Goal: Transaction & Acquisition: Purchase product/service

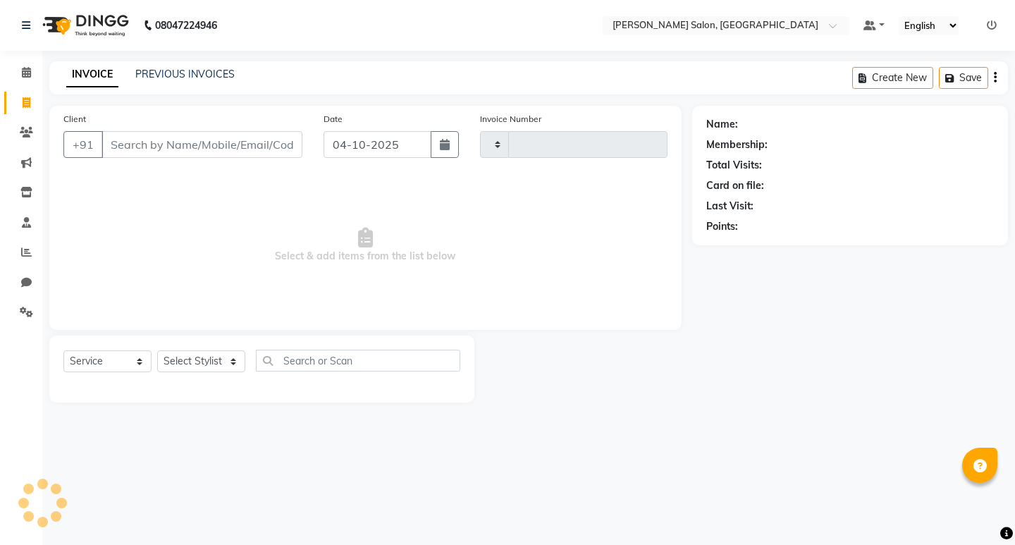
select select "service"
drag, startPoint x: 210, startPoint y: 343, endPoint x: 209, endPoint y: 355, distance: 12.1
click at [209, 355] on div "Select Service Product Membership Package Voucher Prepaid Gift Card Select Styl…" at bounding box center [261, 369] width 425 height 67
click at [208, 357] on select "Select Stylist" at bounding box center [201, 361] width 88 height 22
click at [157, 350] on select "Select Stylist" at bounding box center [201, 361] width 88 height 22
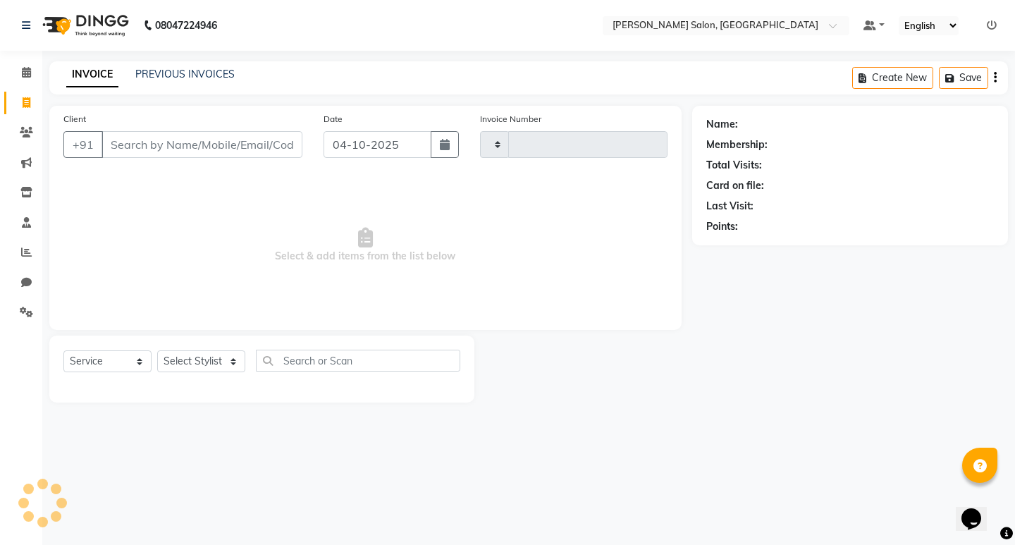
drag, startPoint x: 209, startPoint y: 412, endPoint x: 205, endPoint y: 401, distance: 11.1
click at [206, 412] on main "INVOICE PREVIOUS INVOICES Create New Save Client +91 Date [DATE] Invoice Number…" at bounding box center [528, 242] width 973 height 362
click at [221, 130] on div "Client +91" at bounding box center [183, 140] width 260 height 58
click at [228, 157] on input "Client" at bounding box center [202, 144] width 201 height 27
click at [176, 362] on select "Select Stylist" at bounding box center [201, 361] width 88 height 22
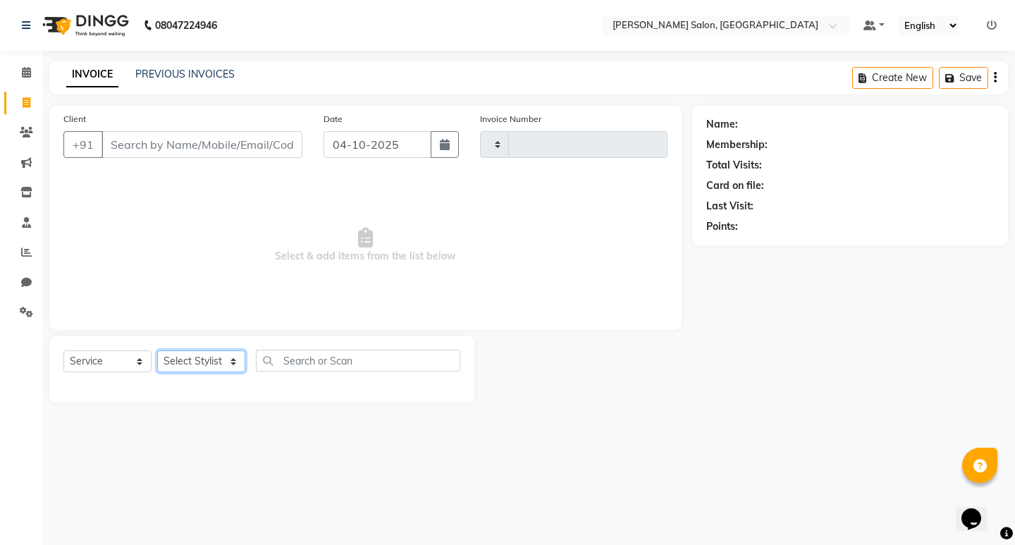
click at [157, 350] on select "Select Stylist" at bounding box center [201, 361] width 88 height 22
click at [185, 357] on select "Select Stylist" at bounding box center [201, 361] width 88 height 22
click at [312, 358] on input "text" at bounding box center [358, 361] width 204 height 22
drag, startPoint x: 171, startPoint y: 138, endPoint x: 171, endPoint y: 156, distance: 17.6
click at [171, 154] on input "Client" at bounding box center [202, 144] width 201 height 27
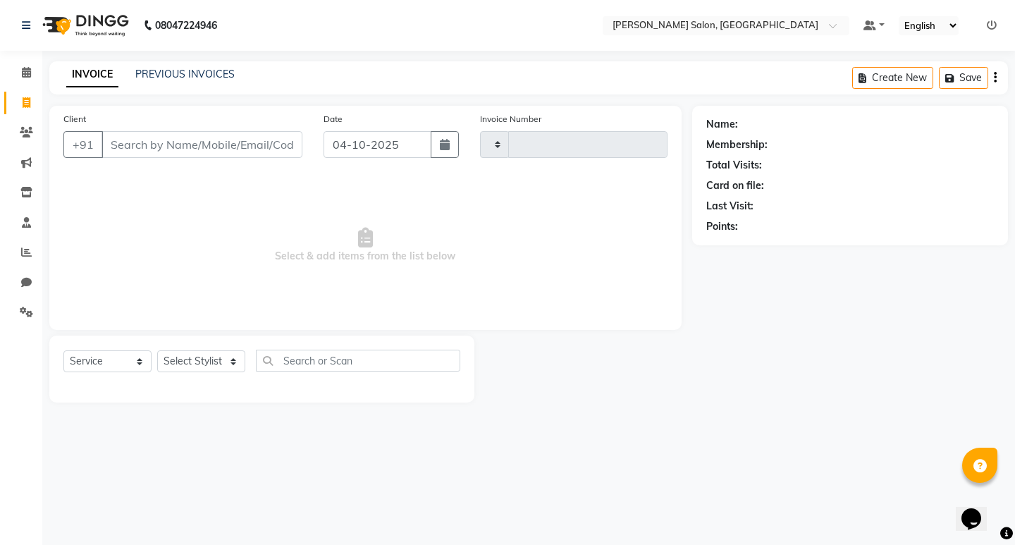
drag, startPoint x: 197, startPoint y: 380, endPoint x: 199, endPoint y: 369, distance: 11.6
click at [197, 372] on div "Select Service Product Membership Package Voucher Prepaid Gift Card Select Styl…" at bounding box center [261, 366] width 397 height 33
drag, startPoint x: 199, startPoint y: 369, endPoint x: 199, endPoint y: 358, distance: 10.6
click at [199, 358] on select "Select Stylist" at bounding box center [201, 361] width 88 height 22
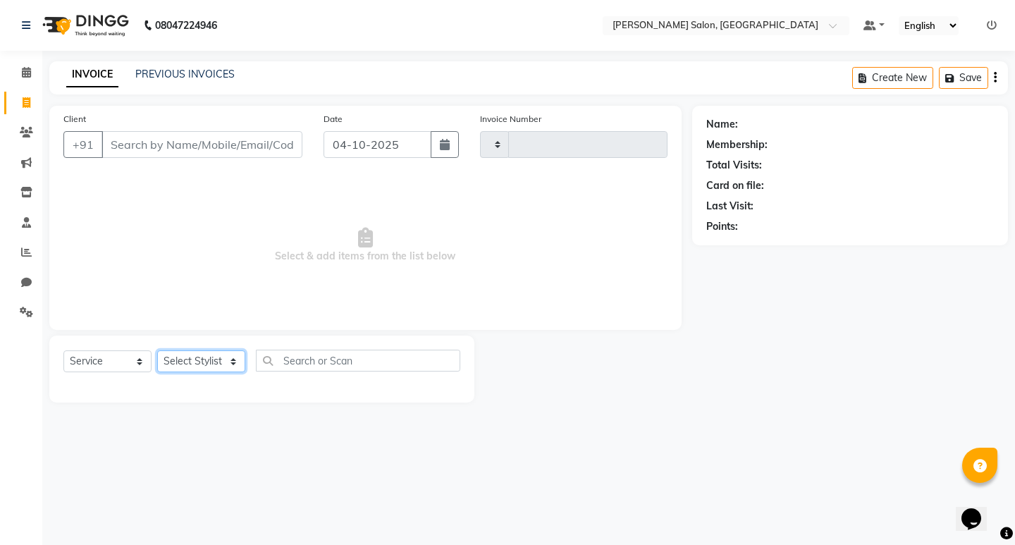
click at [199, 355] on select "Select Stylist" at bounding box center [201, 361] width 88 height 22
click at [199, 362] on select "Select Stylist" at bounding box center [201, 361] width 88 height 22
select select "7550"
select select "service"
click at [168, 140] on input "Client" at bounding box center [202, 144] width 201 height 27
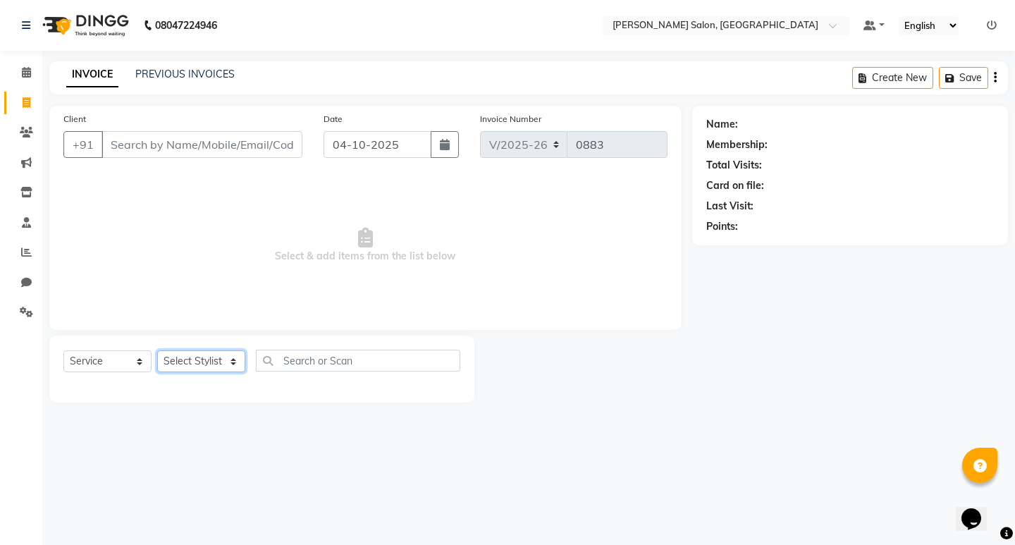
click at [185, 359] on select "Select Stylist karan raut kiran karagir Manager pavan Poonam Pakire Raju Bahadu…" at bounding box center [201, 361] width 88 height 22
select select "67609"
click at [157, 350] on select "Select Stylist karan raut kiran karagir Manager pavan Poonam Pakire Raju Bahadu…" at bounding box center [201, 361] width 88 height 22
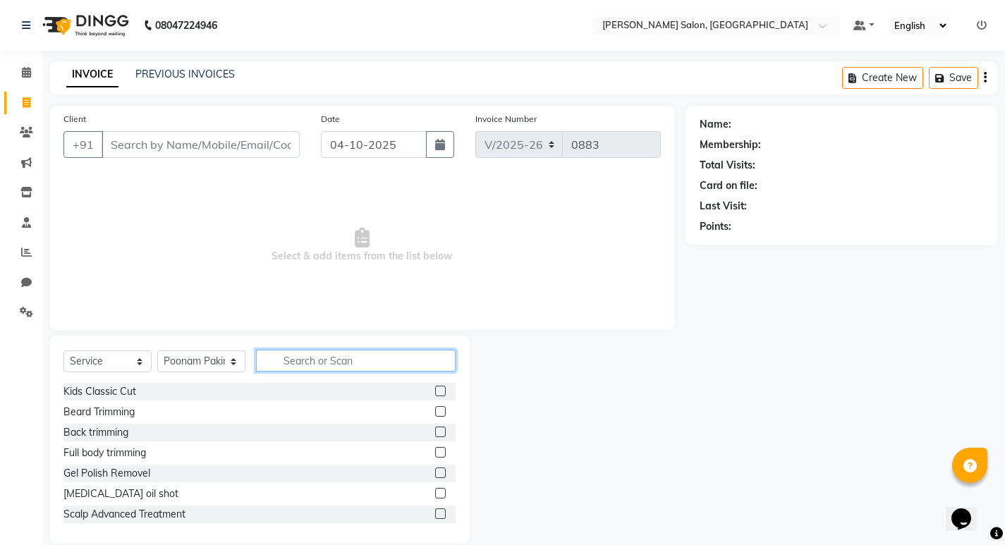
drag, startPoint x: 291, startPoint y: 363, endPoint x: 288, endPoint y: 352, distance: 11.6
click at [291, 361] on input "text" at bounding box center [355, 361] width 199 height 22
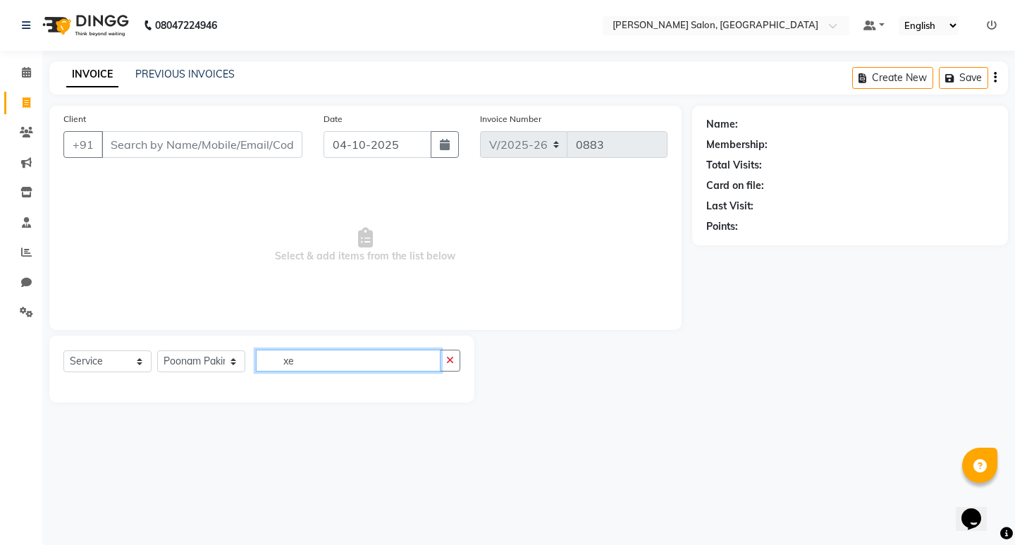
type input "x"
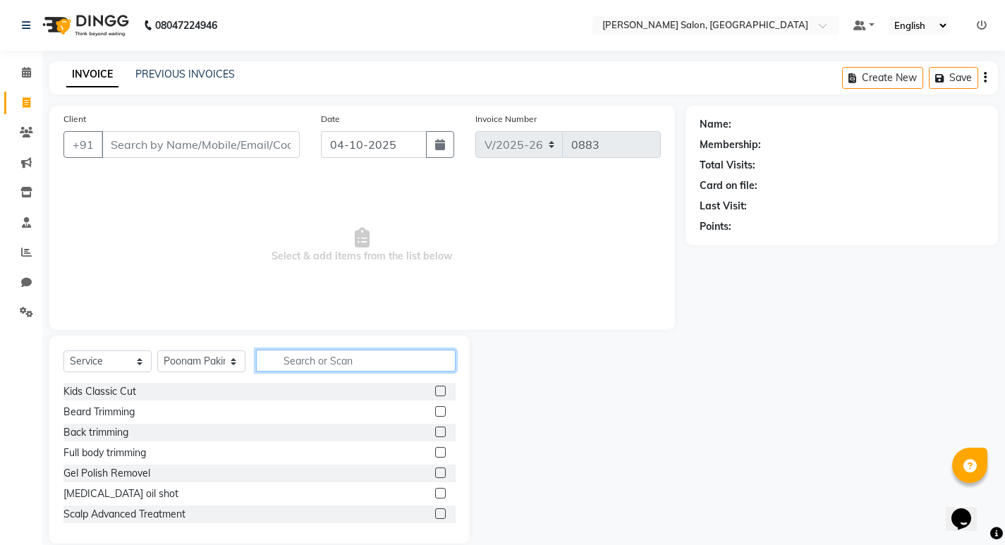
type input "e"
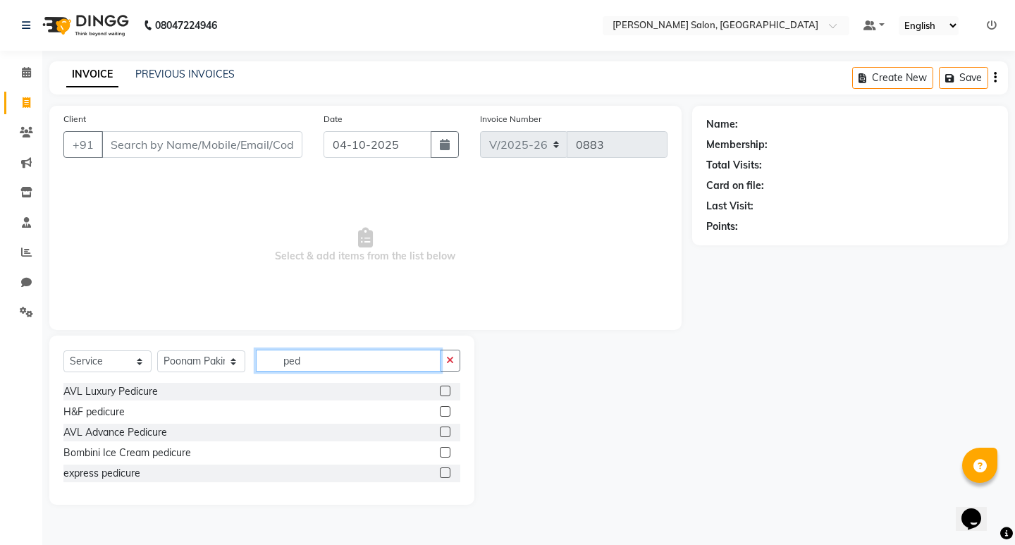
type input "ped"
click at [440, 465] on div at bounding box center [450, 474] width 20 height 18
click at [446, 480] on div at bounding box center [444, 474] width 9 height 15
click at [445, 472] on label at bounding box center [445, 472] width 11 height 11
click at [445, 472] on input "checkbox" at bounding box center [444, 473] width 9 height 9
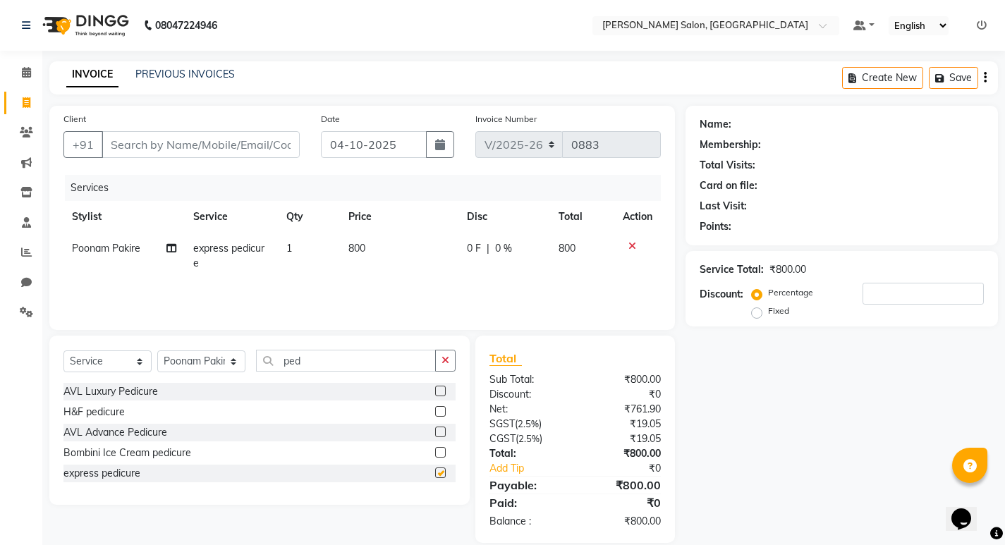
checkbox input "false"
click at [307, 362] on input "ped" at bounding box center [346, 361] width 180 height 22
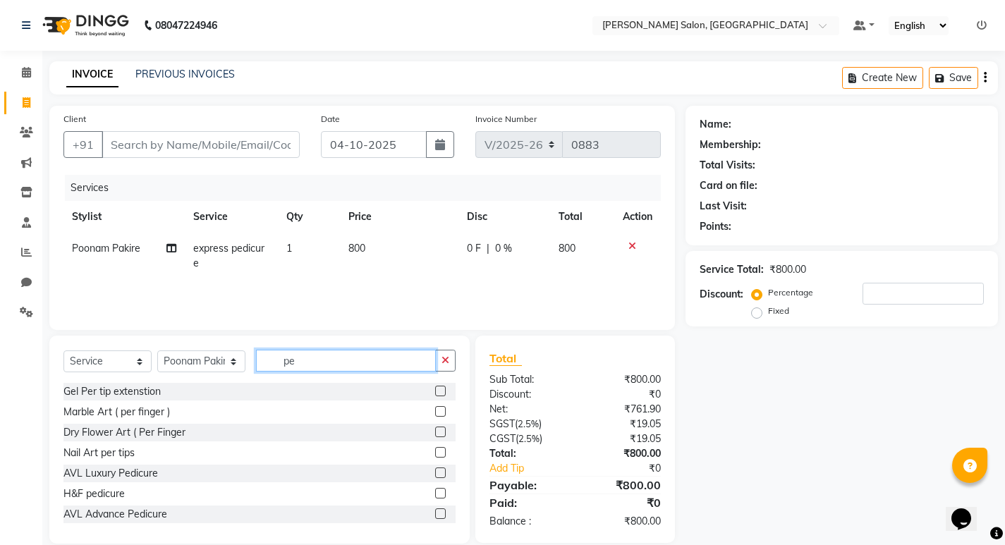
type input "p"
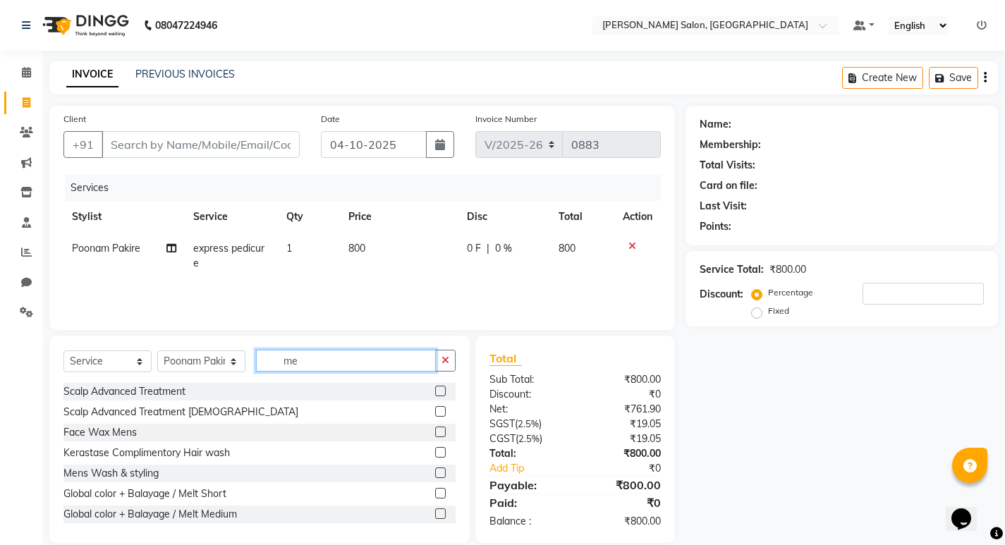
type input "m"
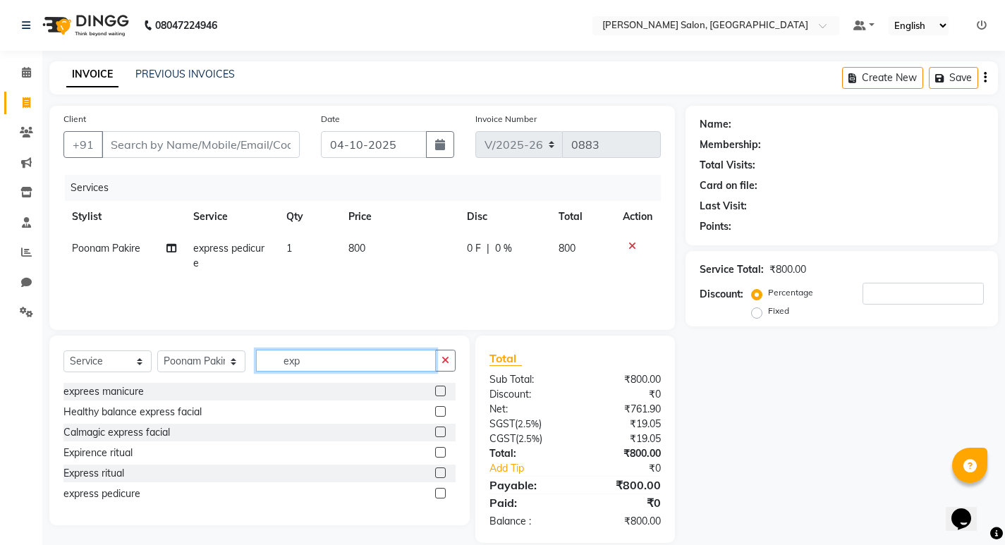
type input "exp"
click at [436, 391] on label at bounding box center [440, 391] width 11 height 11
click at [436, 391] on input "checkbox" at bounding box center [439, 391] width 9 height 9
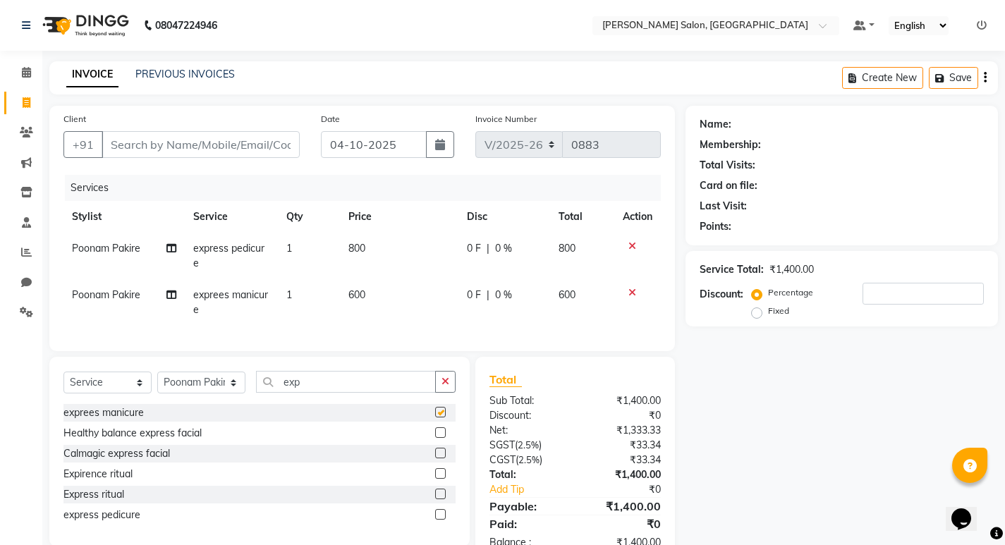
checkbox input "false"
click at [441, 386] on icon "button" at bounding box center [445, 381] width 8 height 10
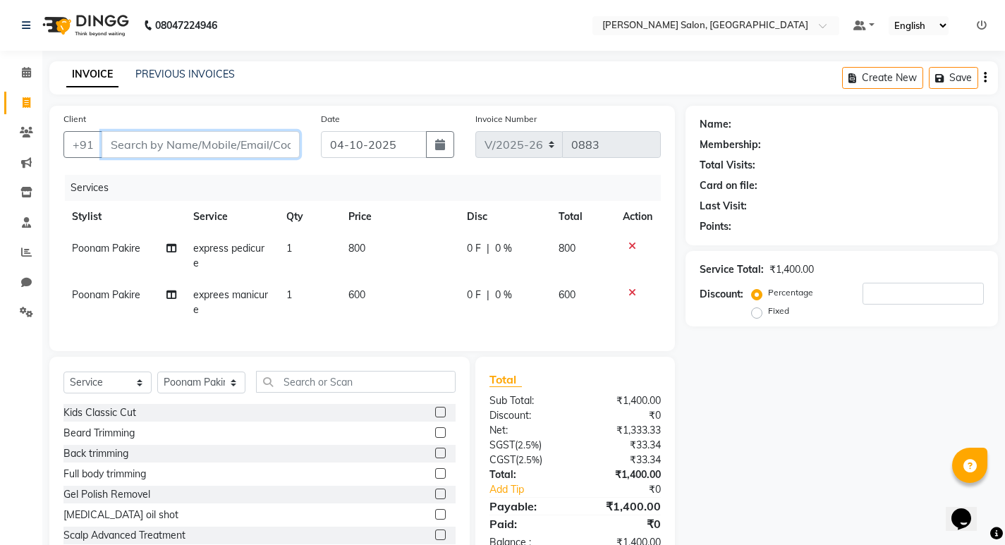
click at [191, 141] on input "Client" at bounding box center [201, 144] width 198 height 27
click at [158, 143] on input "Client" at bounding box center [201, 144] width 198 height 27
type input "9"
type input "0"
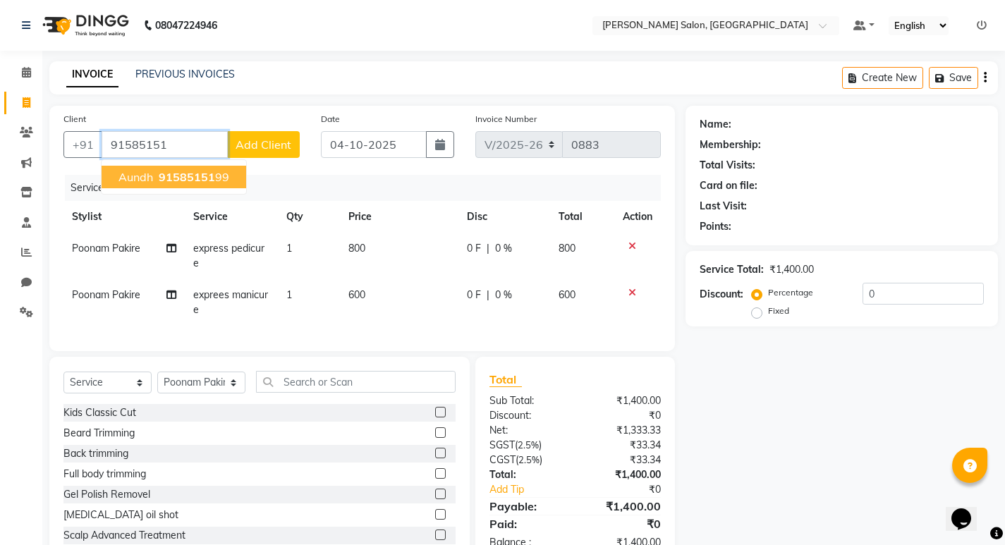
click at [130, 168] on button "aundh 91585151 99" at bounding box center [174, 177] width 145 height 23
type input "9158515199"
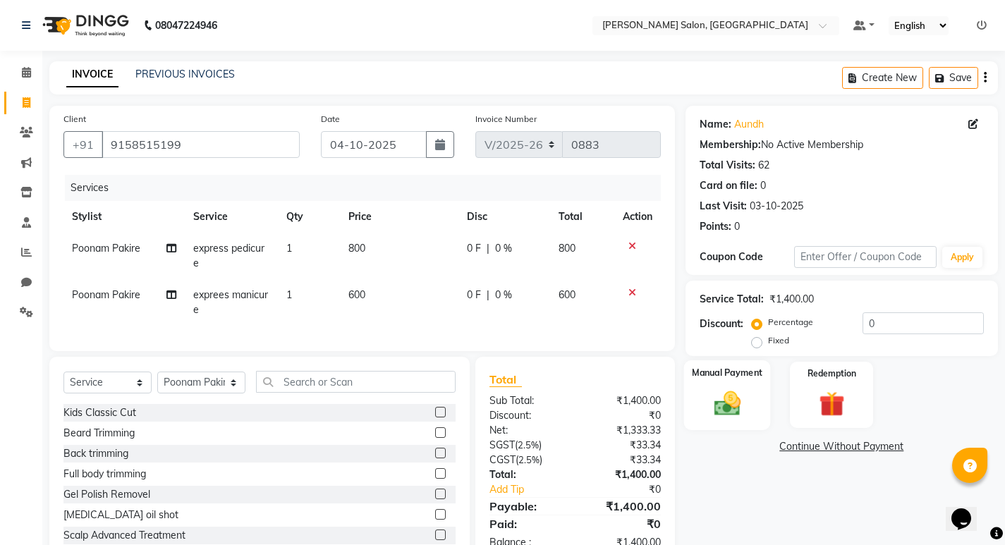
click at [738, 400] on img at bounding box center [726, 403] width 43 height 30
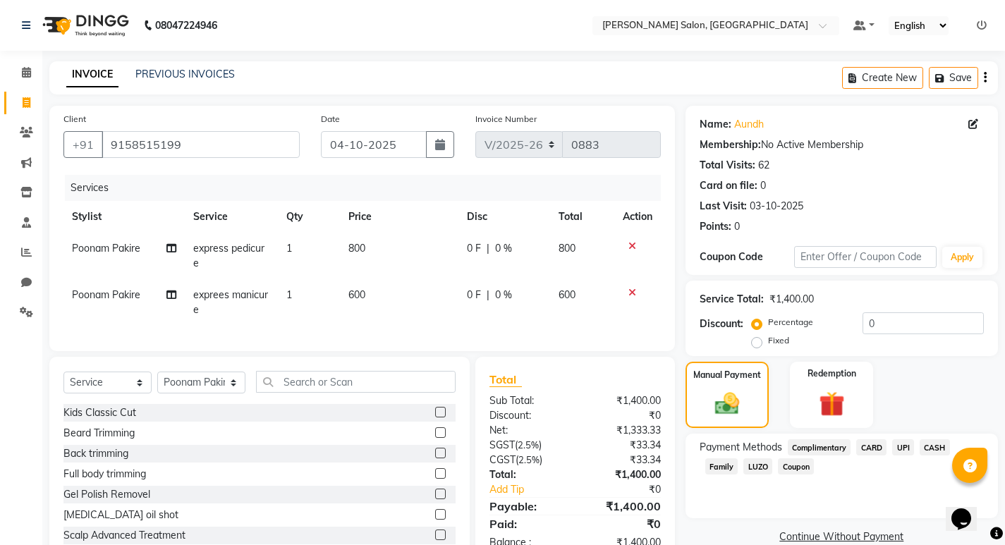
click at [939, 442] on span "CASH" at bounding box center [934, 447] width 30 height 16
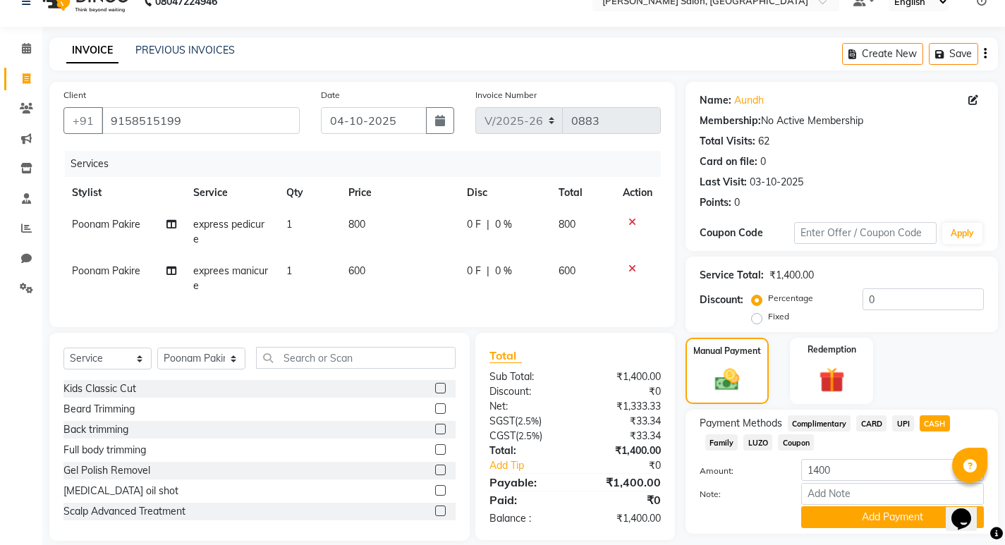
scroll to position [63, 0]
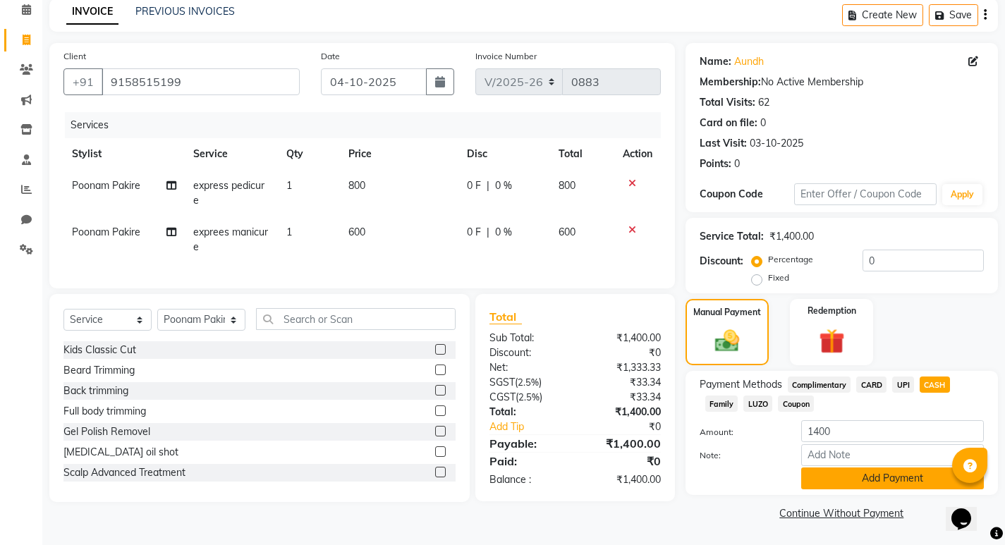
click at [880, 481] on button "Add Payment" at bounding box center [892, 478] width 183 height 22
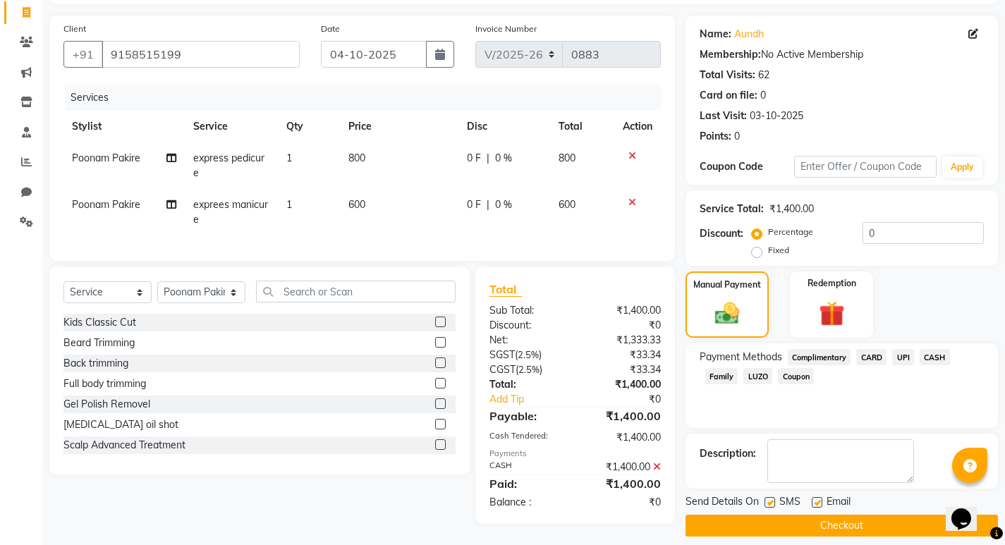
scroll to position [103, 0]
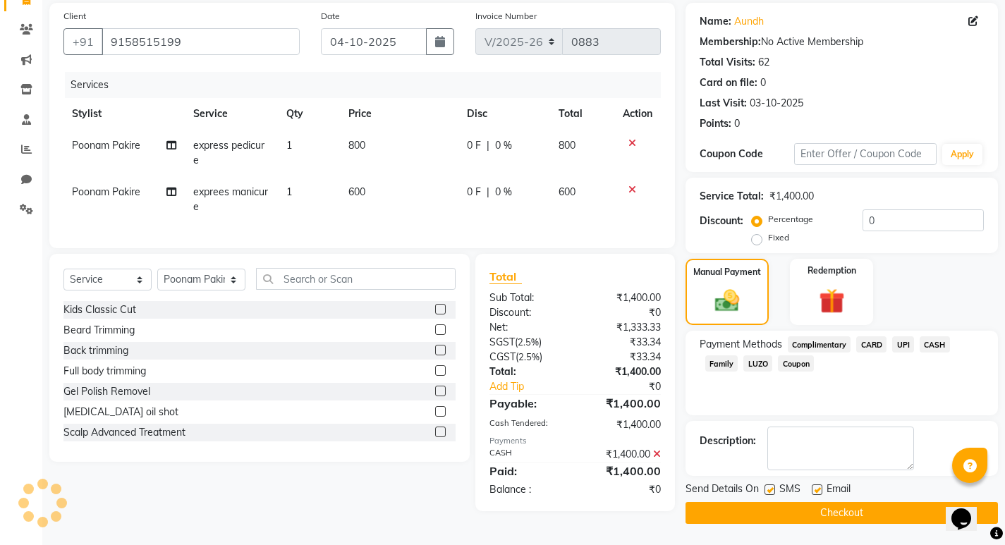
click at [721, 503] on button "Checkout" at bounding box center [841, 513] width 312 height 22
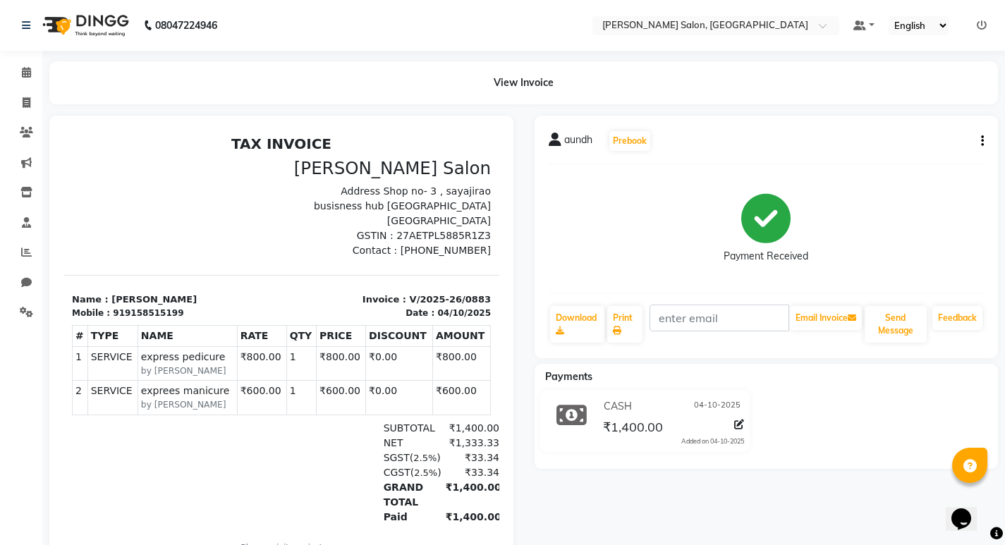
drag, startPoint x: 862, startPoint y: 215, endPoint x: 991, endPoint y: 469, distance: 285.3
drag, startPoint x: 991, startPoint y: 469, endPoint x: 25, endPoint y: 103, distance: 1033.0
click at [25, 102] on icon at bounding box center [27, 102] width 8 height 11
select select "service"
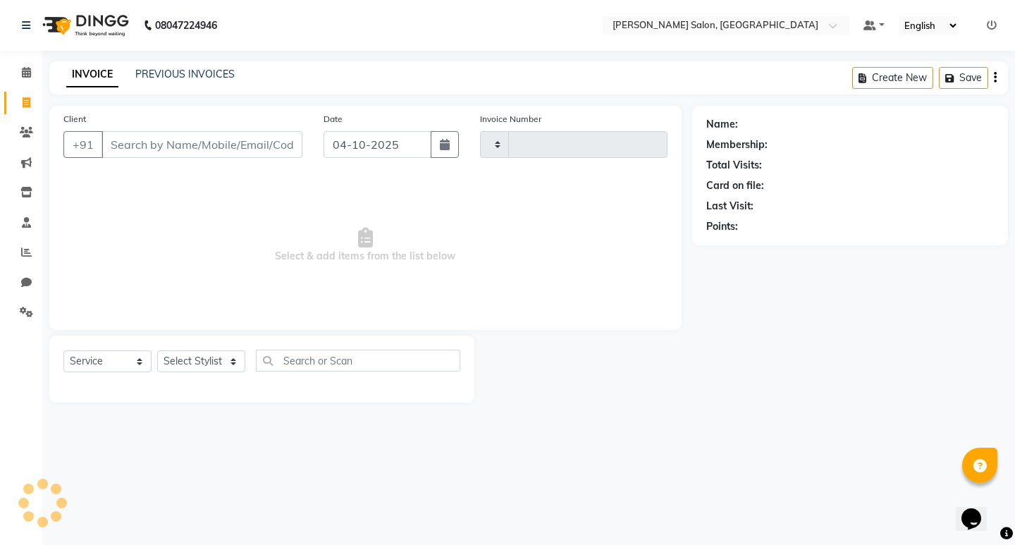
type input "0884"
select select "7550"
click at [211, 367] on select "Select Stylist" at bounding box center [201, 361] width 88 height 22
select select "63154"
click at [157, 350] on select "Select Stylist karan raut kiran karagir Manager pavan Poonam Pakire Raju Bahadu…" at bounding box center [201, 361] width 88 height 22
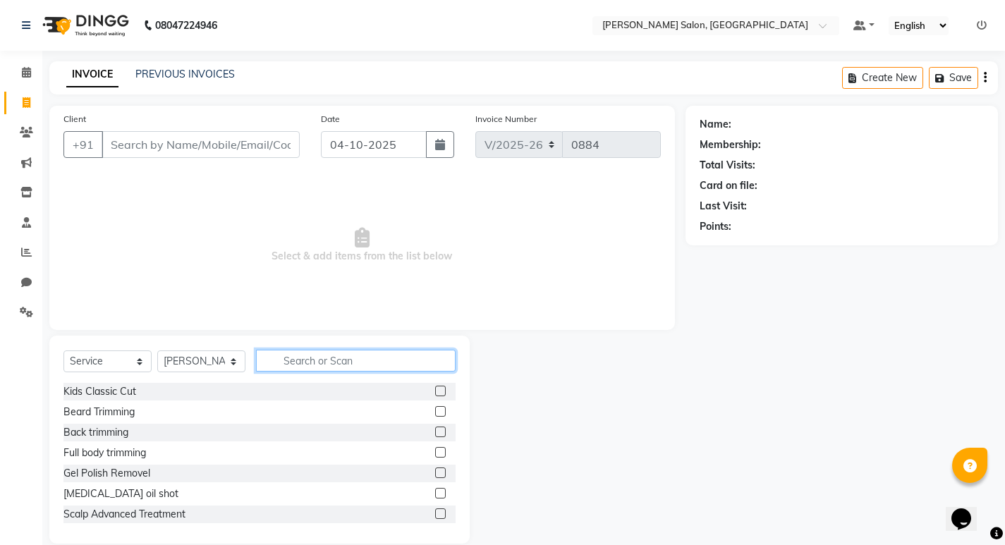
click at [289, 365] on input "text" at bounding box center [355, 361] width 199 height 22
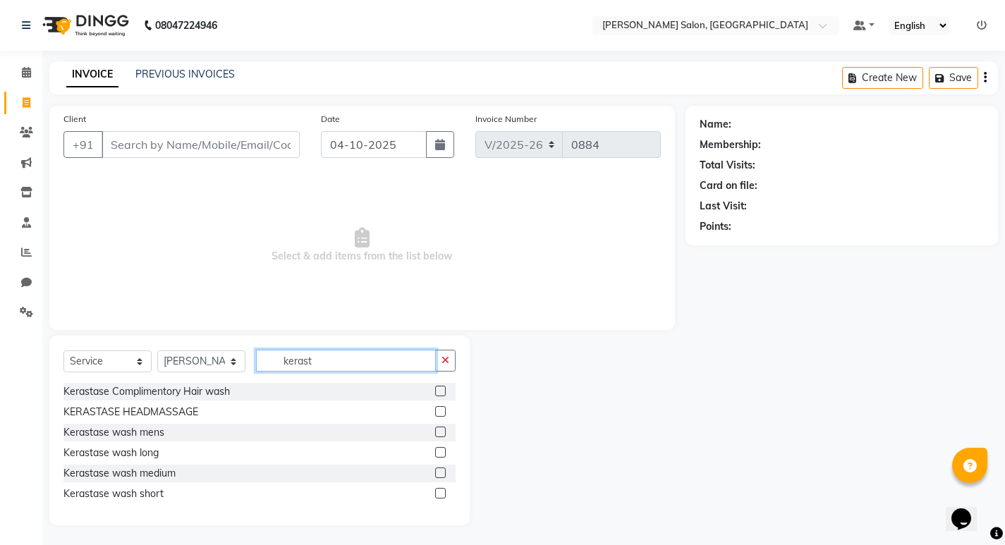
type input "kerast"
click at [438, 453] on label at bounding box center [440, 452] width 11 height 11
click at [438, 453] on input "checkbox" at bounding box center [439, 452] width 9 height 9
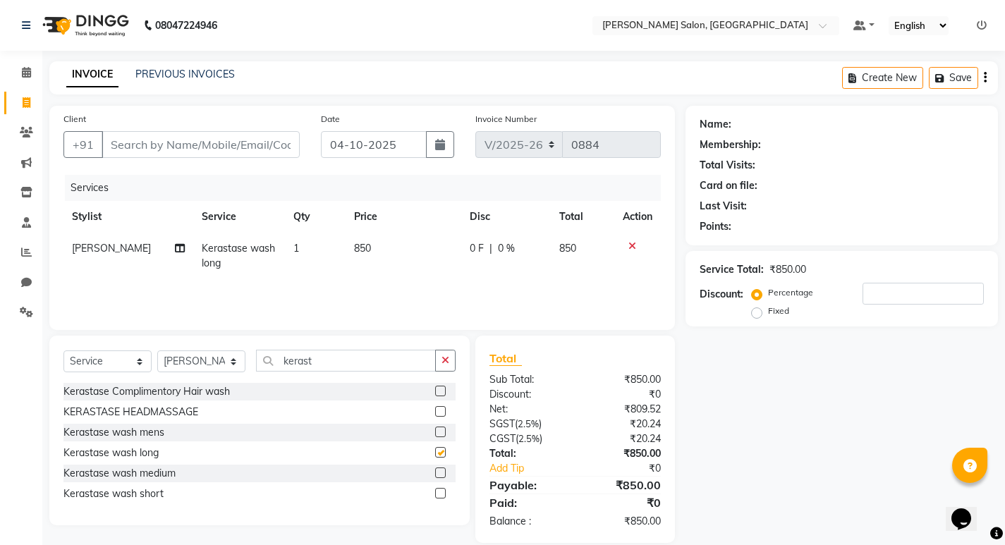
checkbox input "false"
click at [159, 149] on input "Client" at bounding box center [201, 144] width 198 height 27
type input "7"
type input "0"
type input "7768044006"
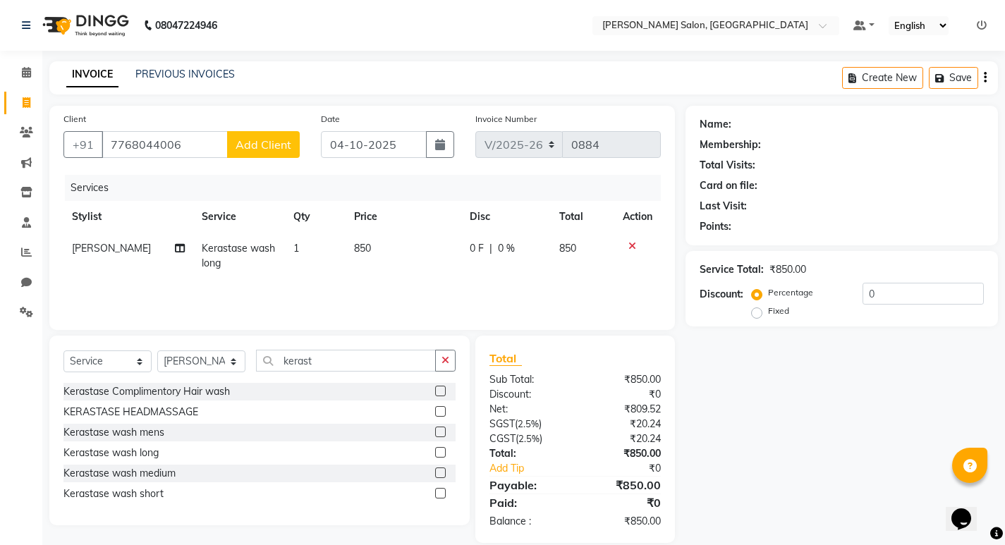
click at [260, 143] on span "Add Client" at bounding box center [263, 144] width 56 height 14
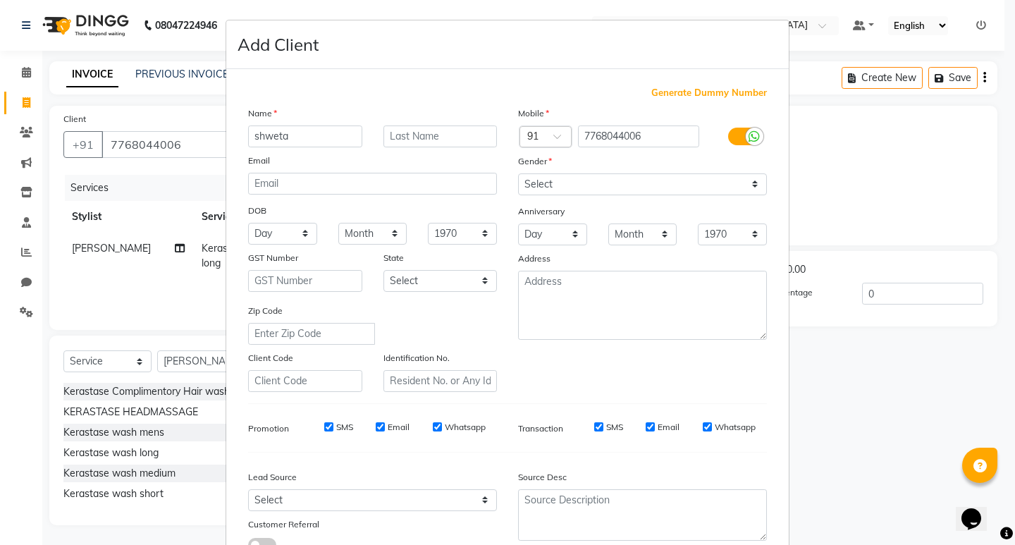
type input "shweta"
click at [575, 179] on select "Select Male Female Other Prefer Not To Say" at bounding box center [642, 184] width 249 height 22
select select "female"
click at [518, 173] on select "Select Male Female Other Prefer Not To Say" at bounding box center [642, 184] width 249 height 22
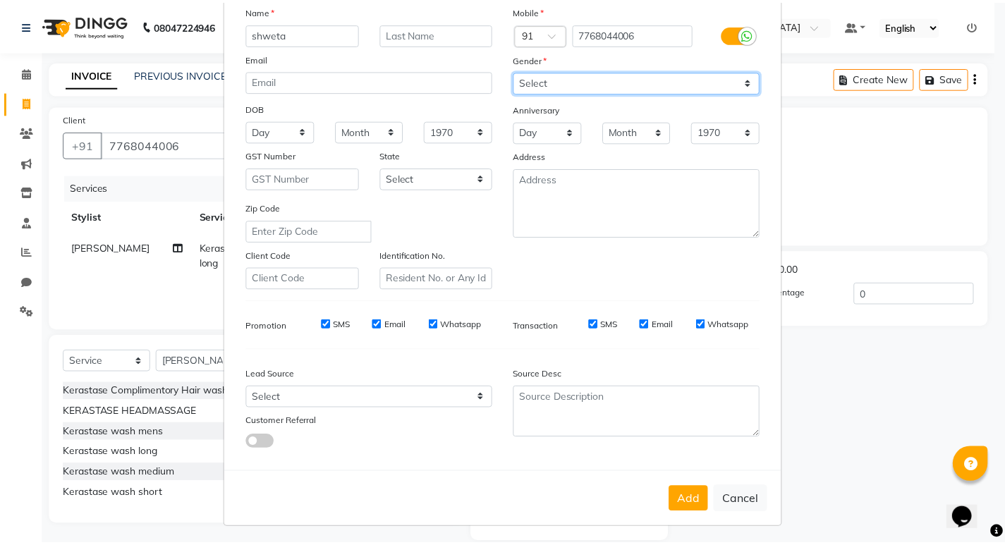
scroll to position [106, 0]
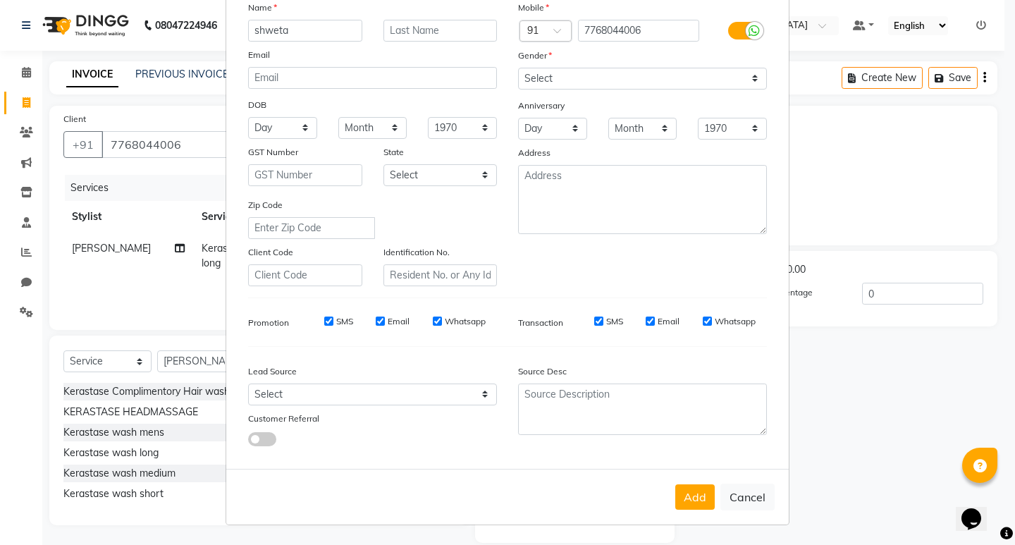
drag, startPoint x: 689, startPoint y: 493, endPoint x: 677, endPoint y: 478, distance: 19.6
click at [689, 496] on button "Add" at bounding box center [694, 496] width 39 height 25
select select
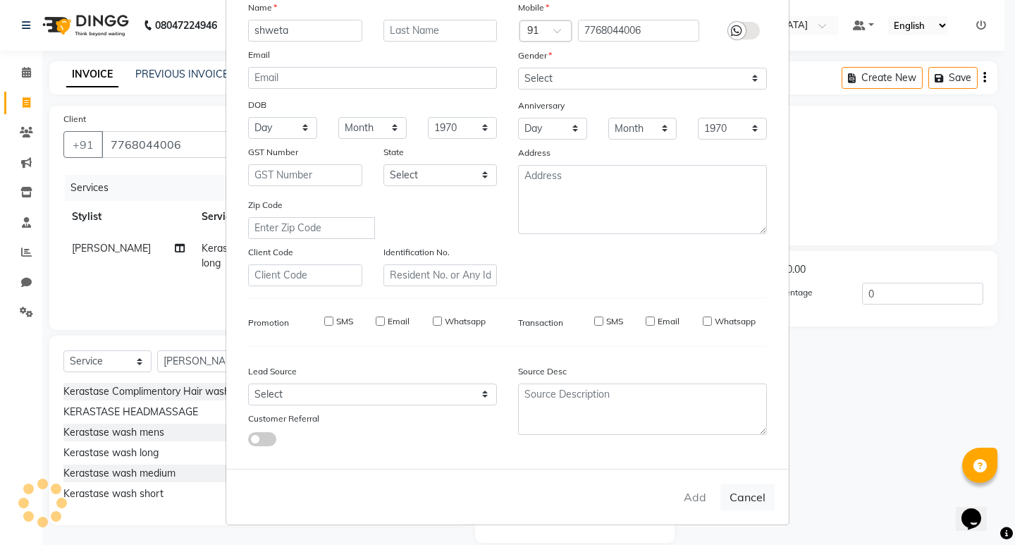
select select
checkbox input "false"
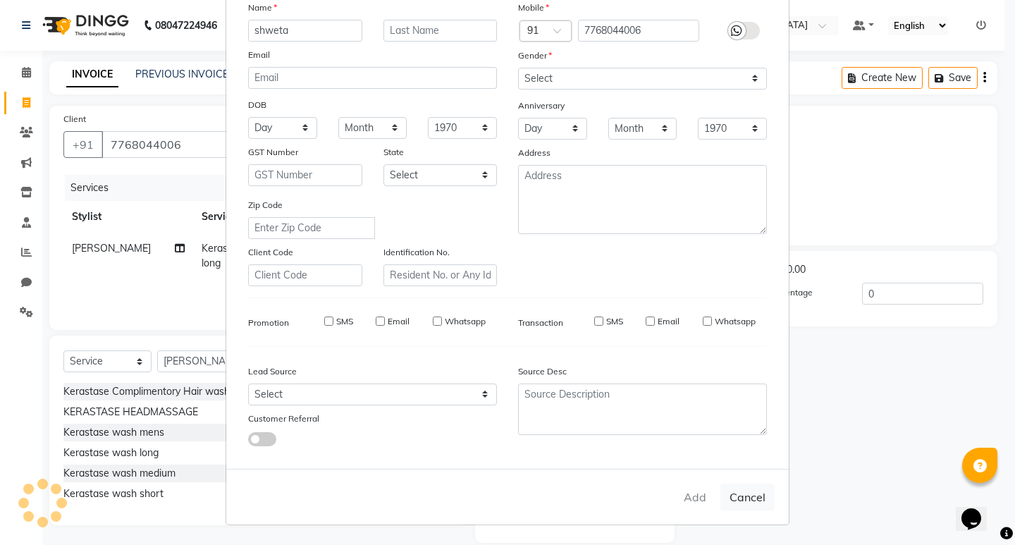
checkbox input "false"
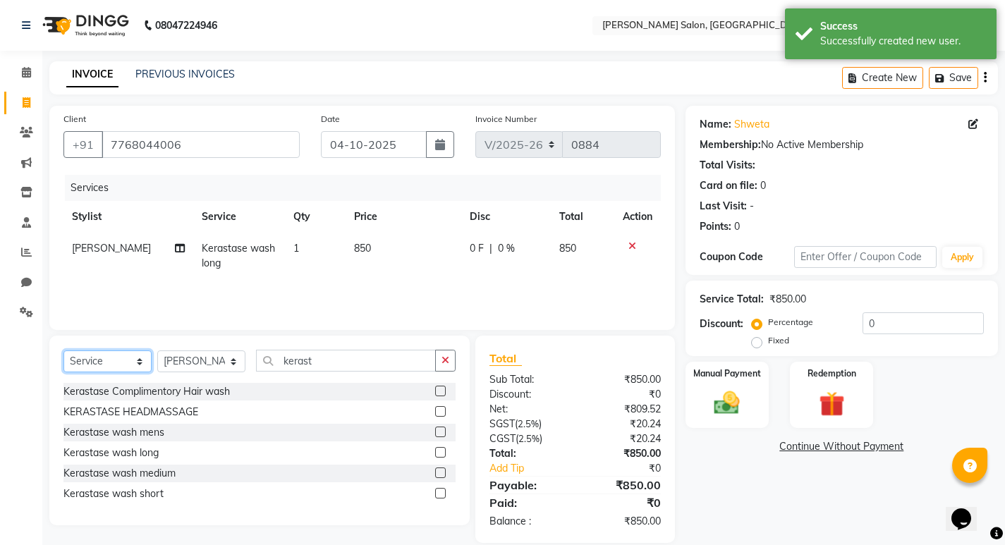
click at [108, 360] on select "Select Service Product Membership Package Voucher Prepaid Gift Card" at bounding box center [107, 361] width 88 height 22
click at [63, 350] on select "Select Service Product Membership Package Voucher Prepaid Gift Card" at bounding box center [107, 361] width 88 height 22
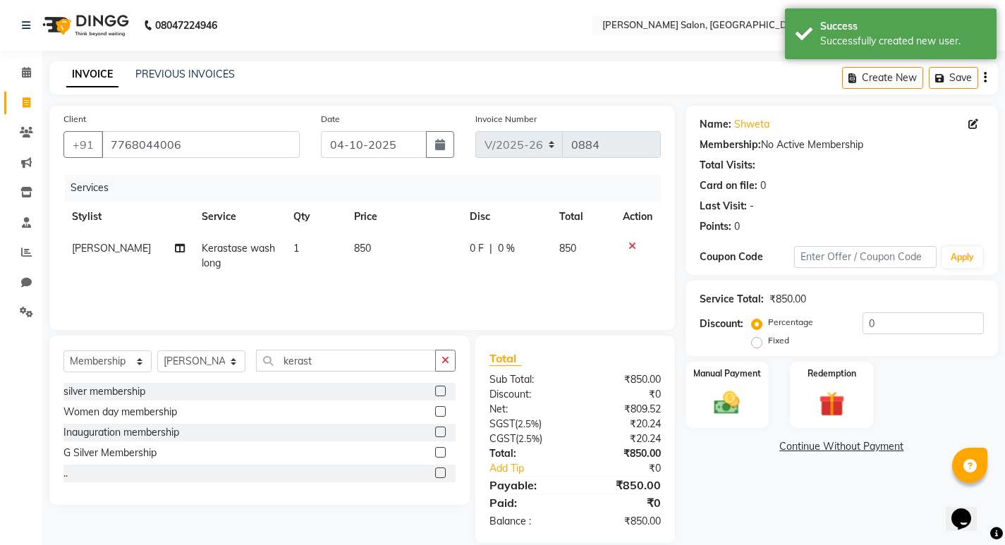
click at [439, 450] on label at bounding box center [440, 452] width 11 height 11
click at [439, 450] on input "checkbox" at bounding box center [439, 452] width 9 height 9
select select "select"
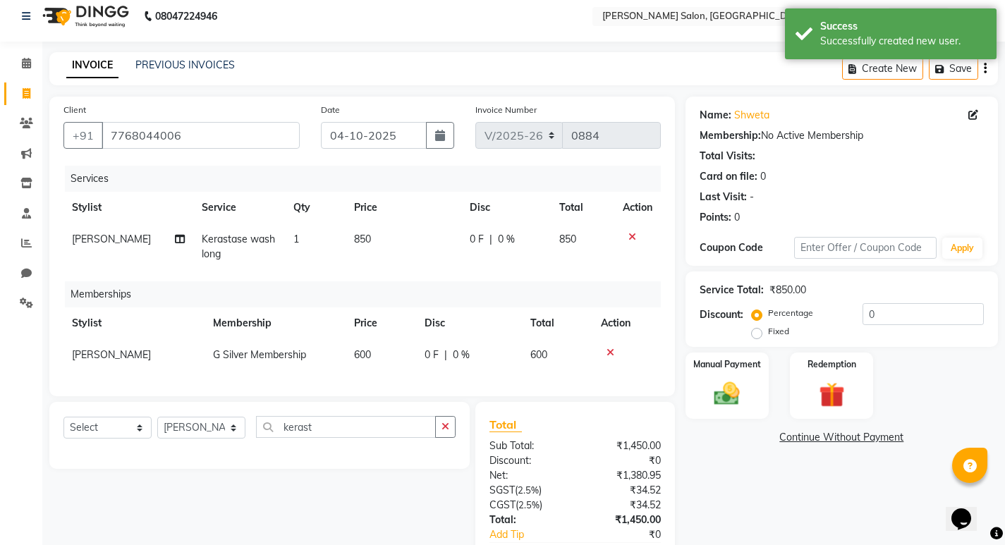
scroll to position [105, 0]
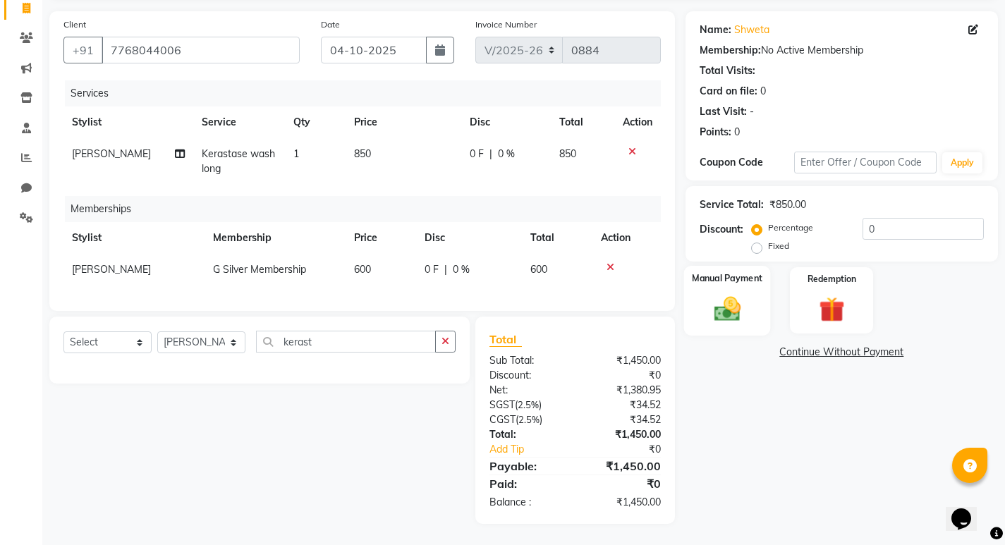
click at [730, 293] on img at bounding box center [726, 308] width 43 height 30
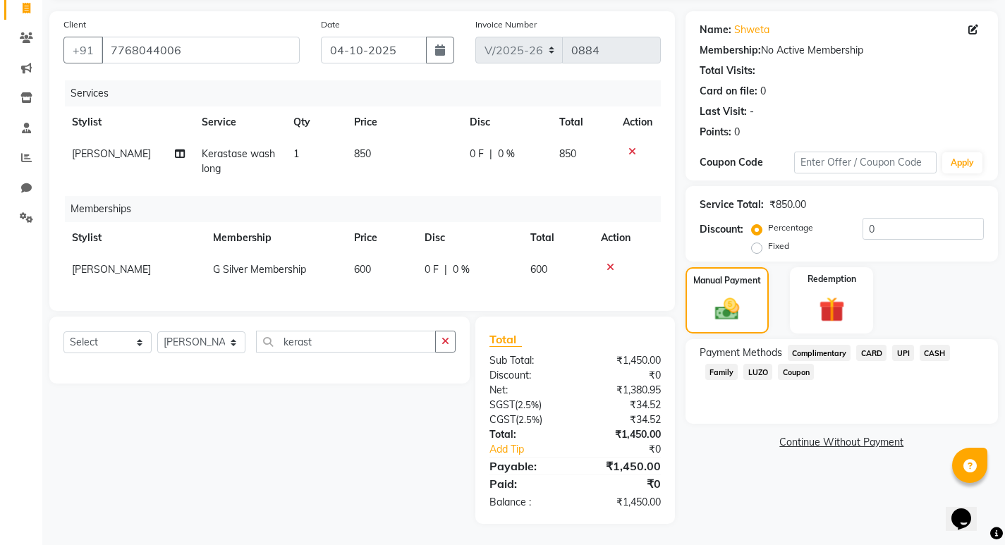
click at [901, 345] on span "UPI" at bounding box center [903, 353] width 22 height 16
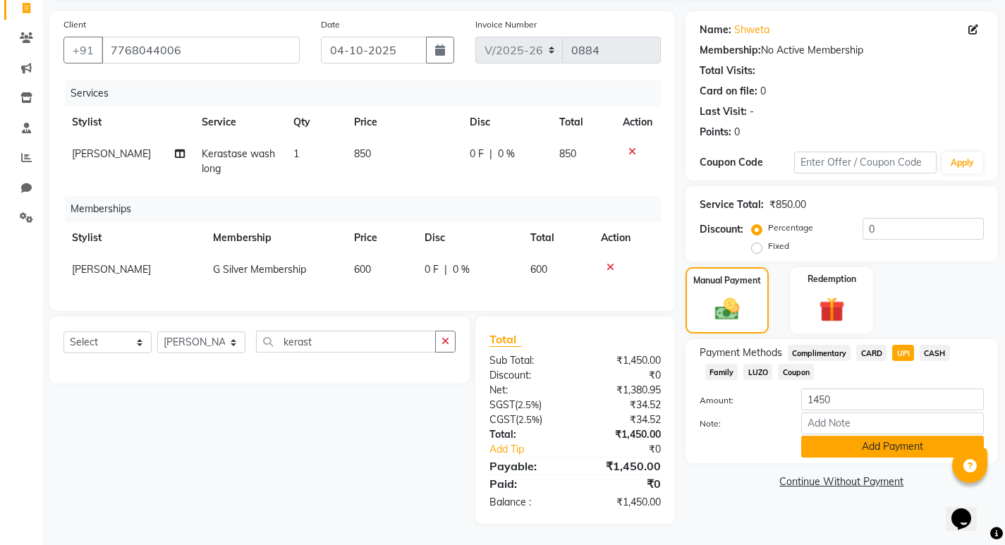
click at [859, 438] on button "Add Payment" at bounding box center [892, 447] width 183 height 22
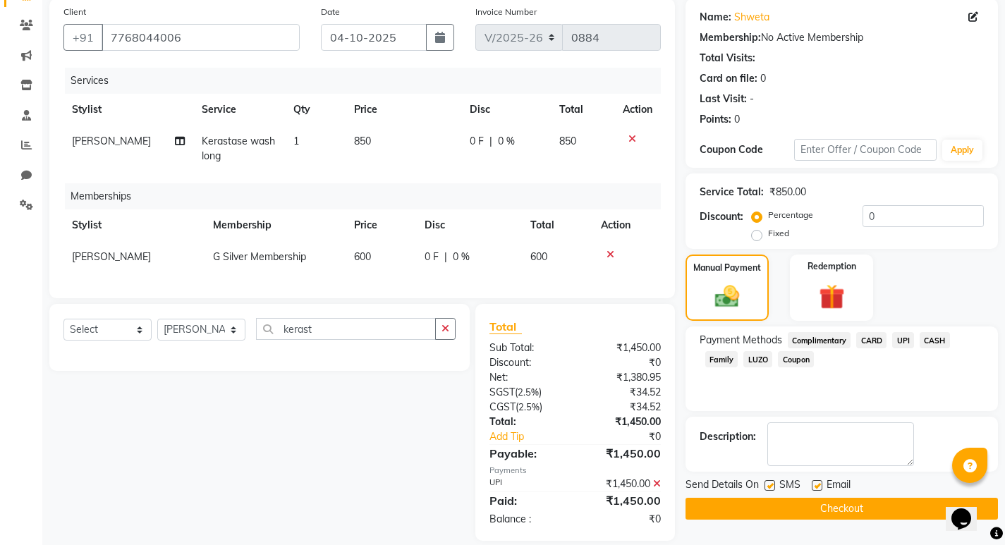
scroll to position [135, 0]
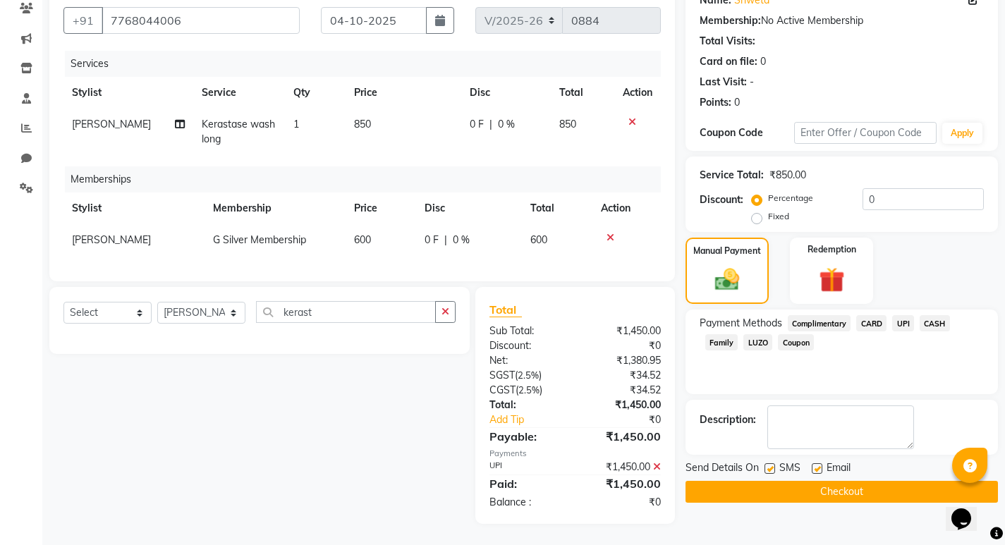
click at [873, 481] on button "Checkout" at bounding box center [841, 492] width 312 height 22
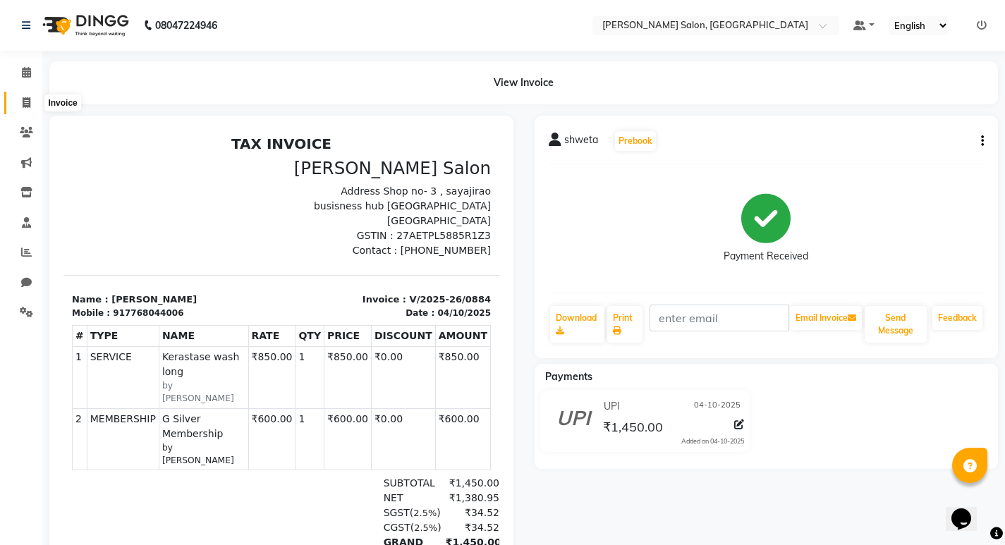
click at [24, 103] on icon at bounding box center [27, 102] width 8 height 11
select select "service"
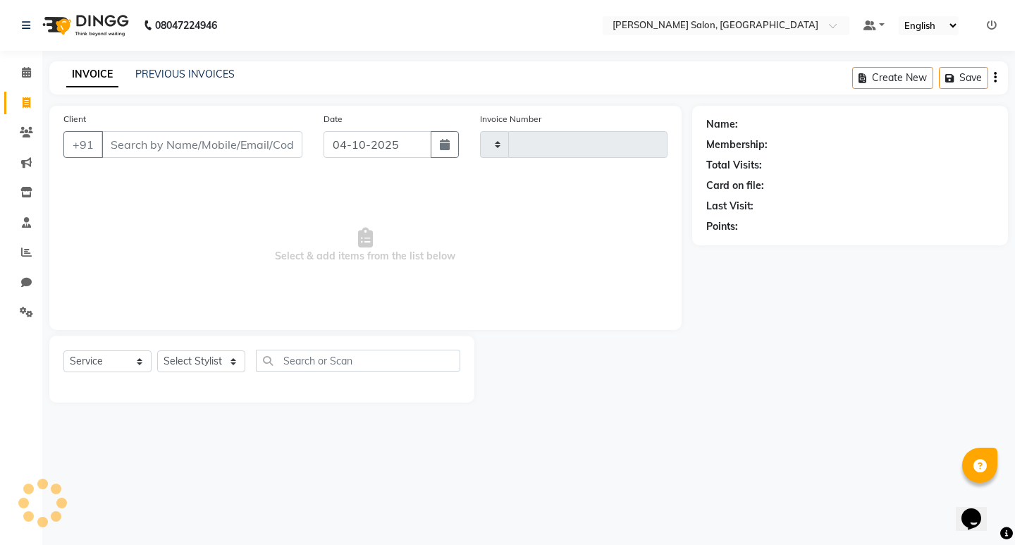
type input "0885"
select select "7550"
click at [24, 247] on icon at bounding box center [26, 252] width 11 height 11
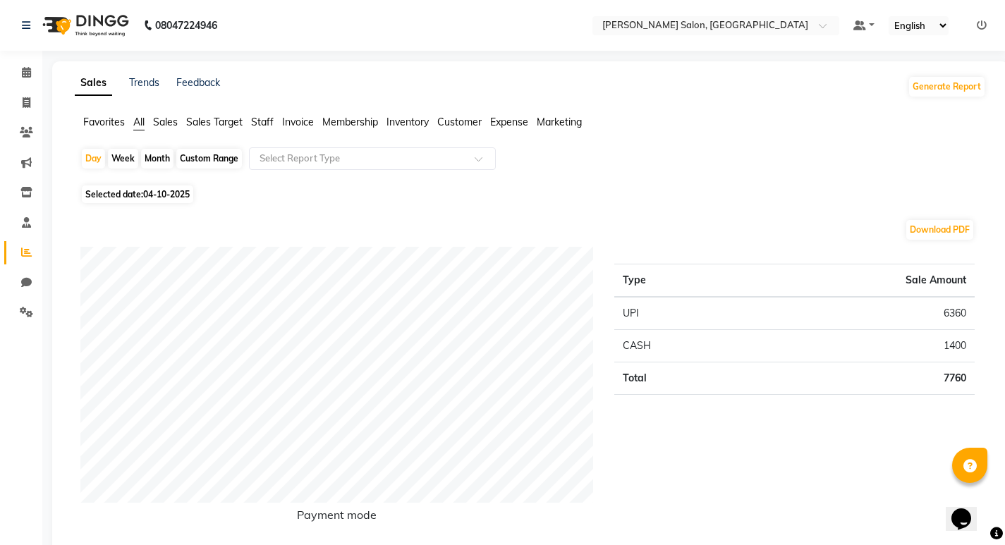
click at [162, 156] on div "Month" at bounding box center [157, 159] width 32 height 20
select select "10"
select select "2025"
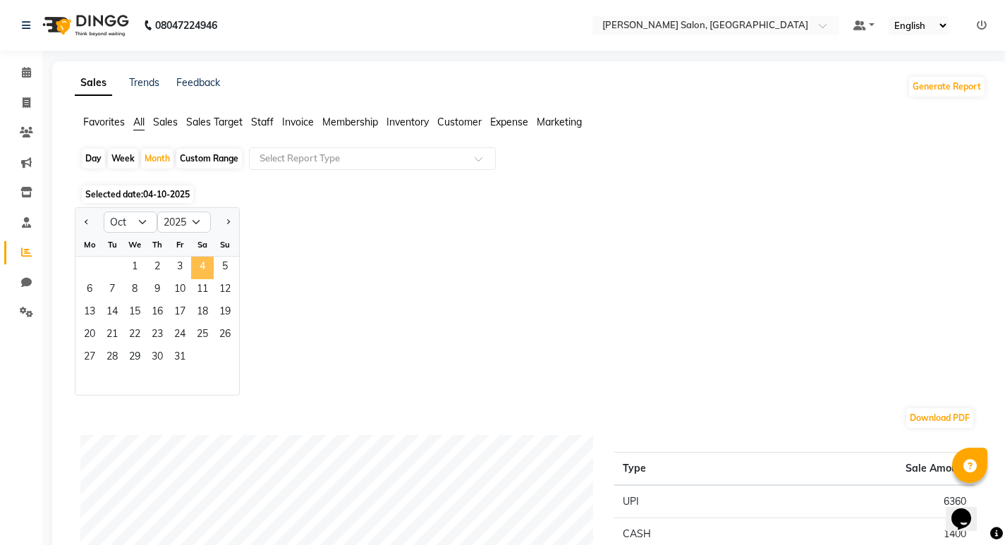
click at [200, 264] on span "4" at bounding box center [202, 268] width 23 height 23
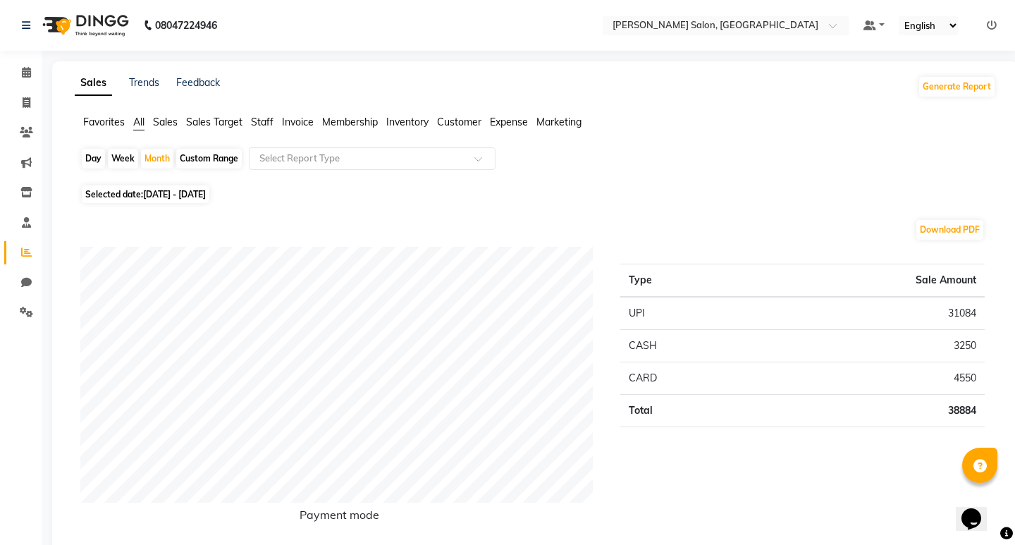
select select "service"
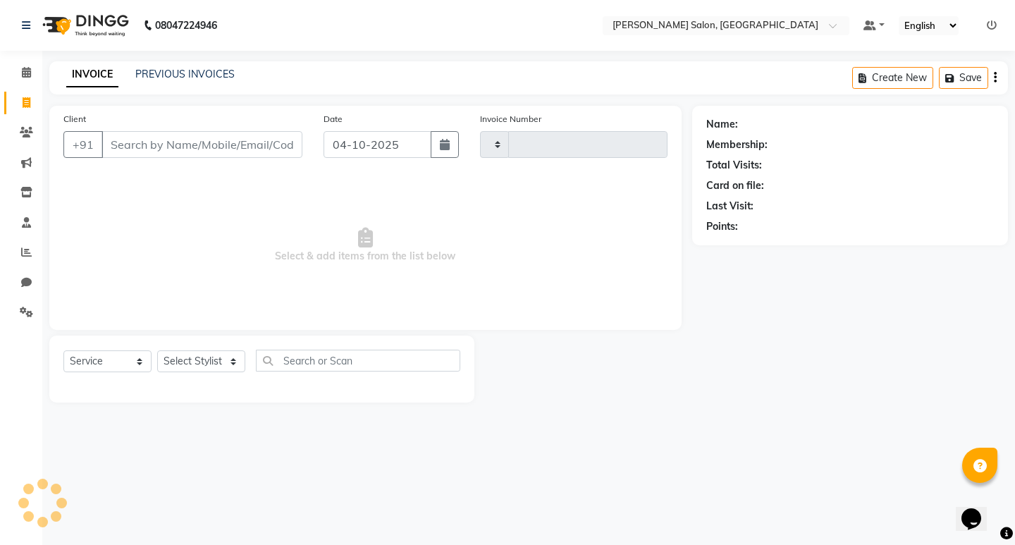
type input "0885"
select select "7550"
click at [22, 69] on icon at bounding box center [26, 72] width 9 height 11
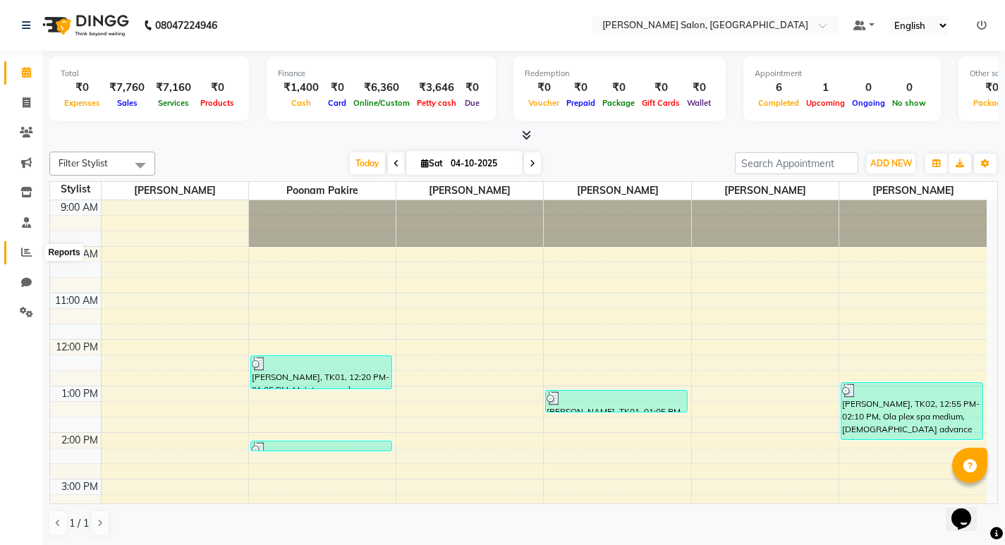
click at [28, 254] on icon at bounding box center [26, 252] width 11 height 11
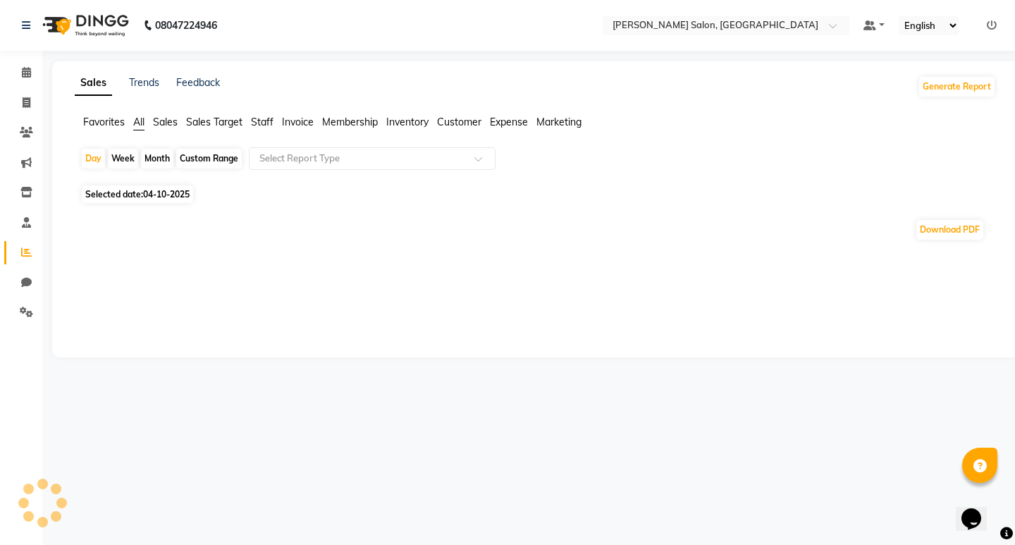
click at [157, 154] on div "Month" at bounding box center [157, 159] width 32 height 20
select select "10"
select select "2025"
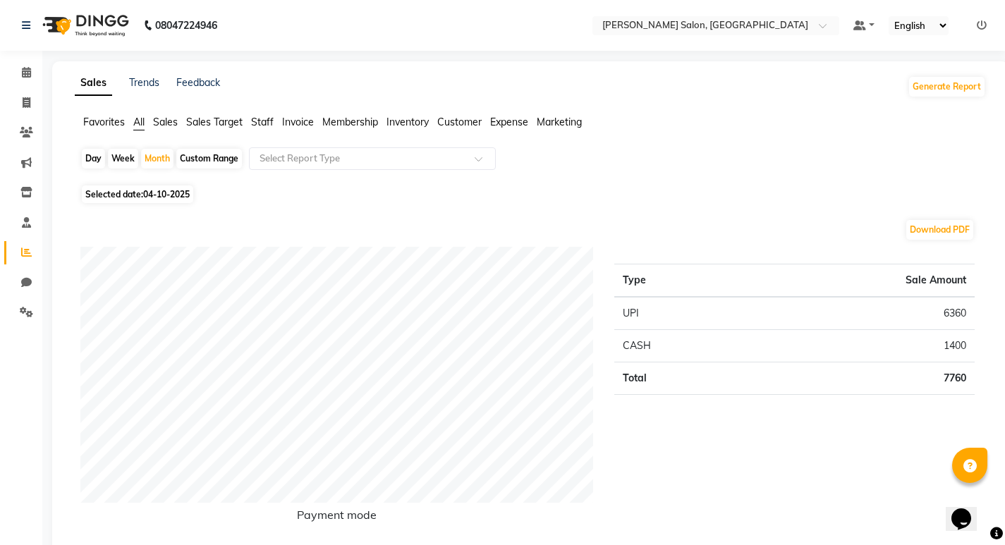
click at [97, 159] on div "Day" at bounding box center [93, 159] width 23 height 20
select select "10"
select select "2025"
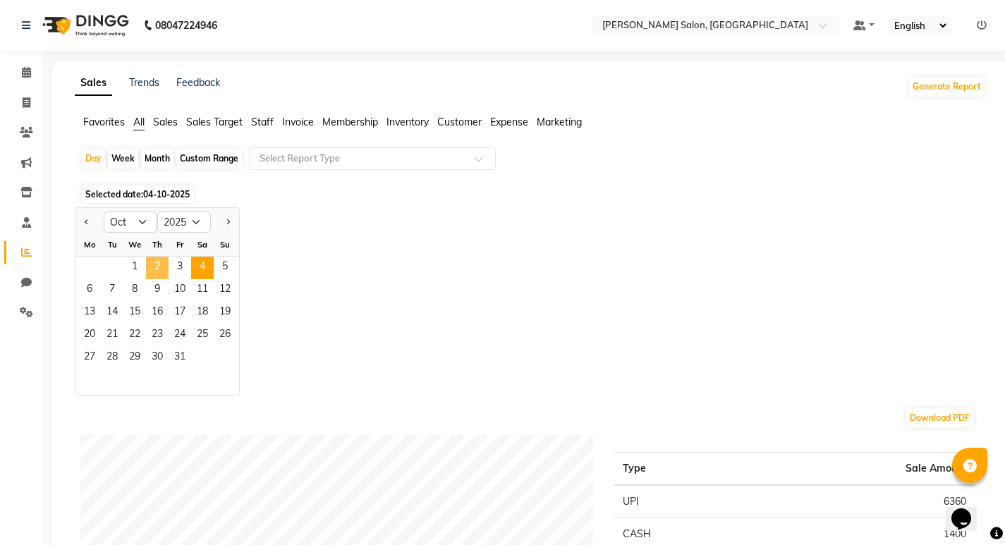
click at [158, 267] on span "2" at bounding box center [157, 268] width 23 height 23
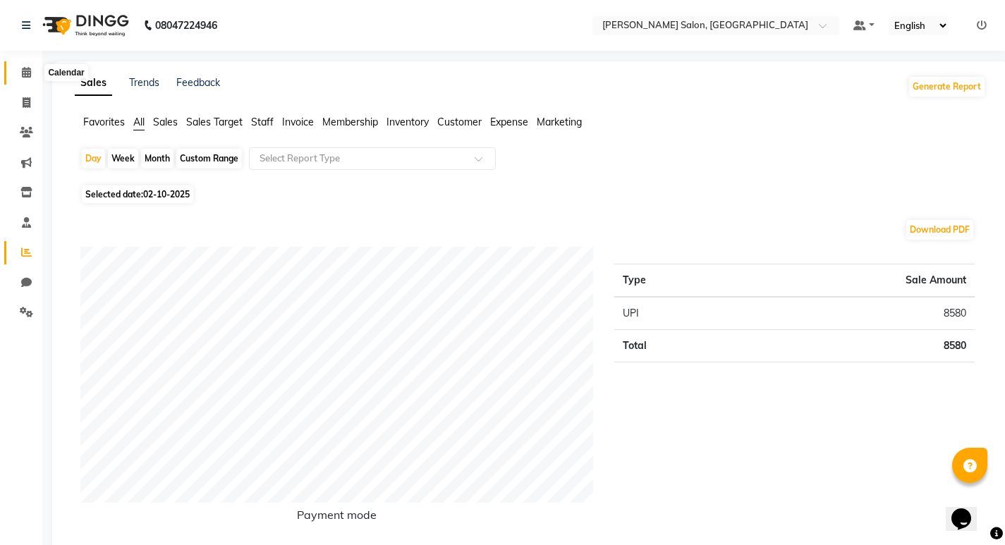
click at [23, 73] on icon at bounding box center [26, 72] width 9 height 11
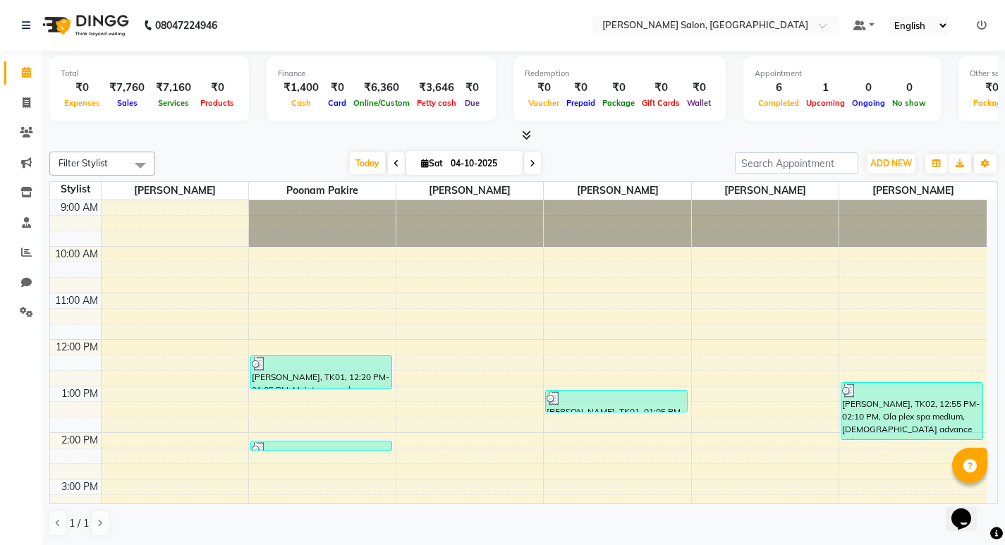
click at [388, 162] on span at bounding box center [396, 163] width 17 height 22
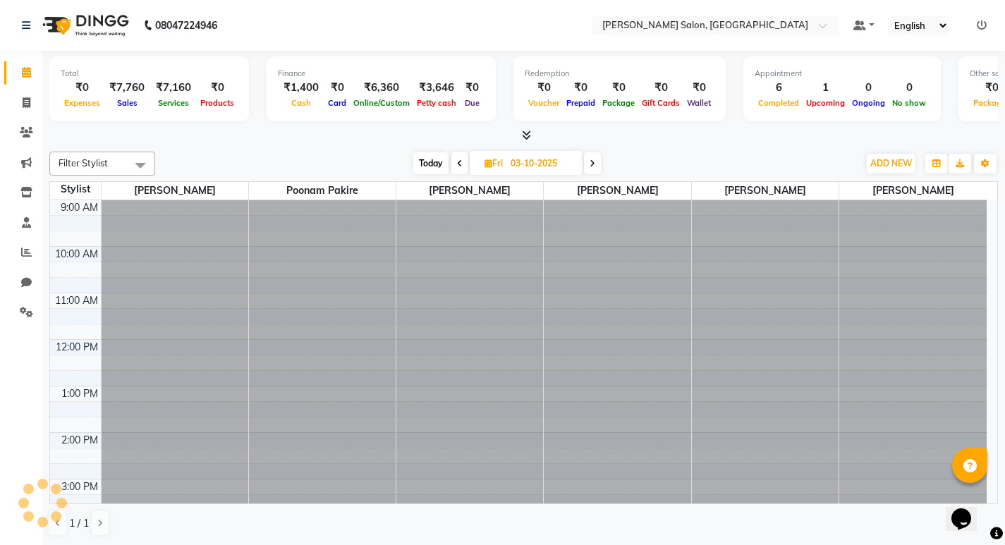
scroll to position [301, 0]
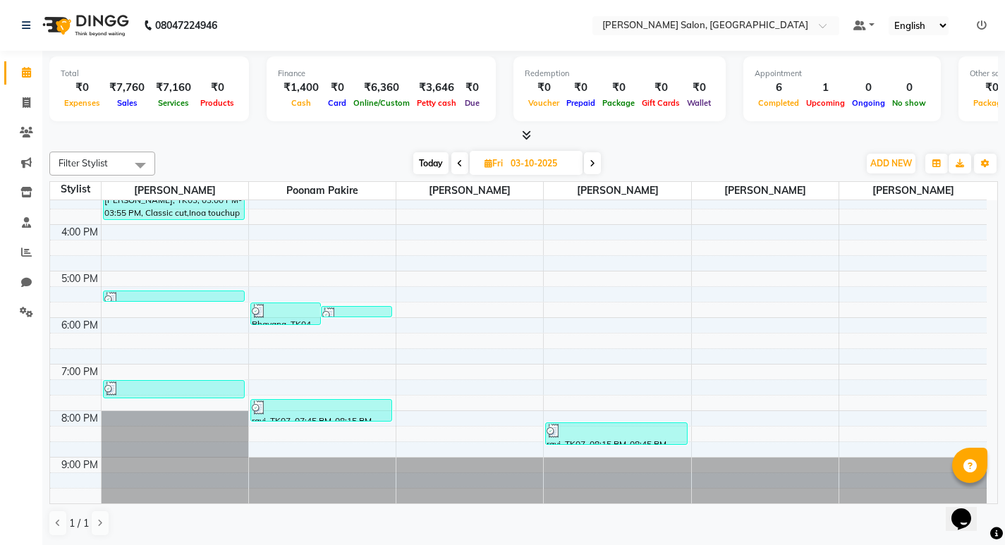
click at [458, 165] on icon at bounding box center [460, 163] width 6 height 8
type input "02-10-2025"
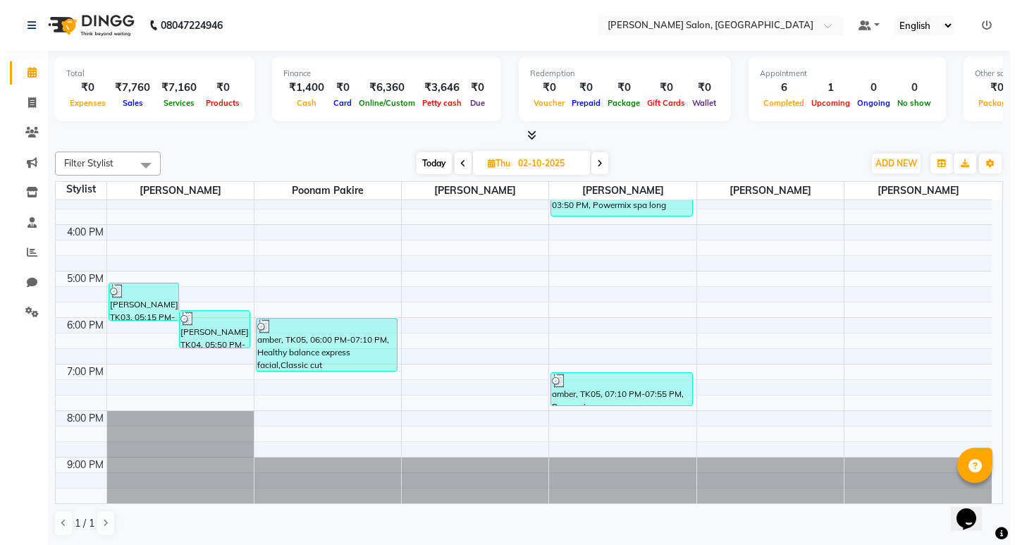
scroll to position [1, 0]
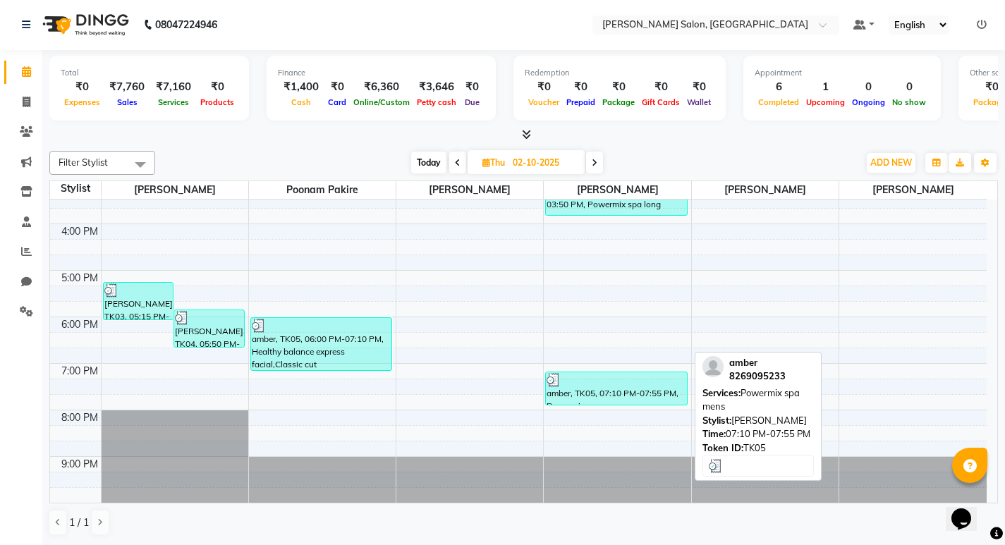
click at [630, 384] on div at bounding box center [615, 380] width 139 height 14
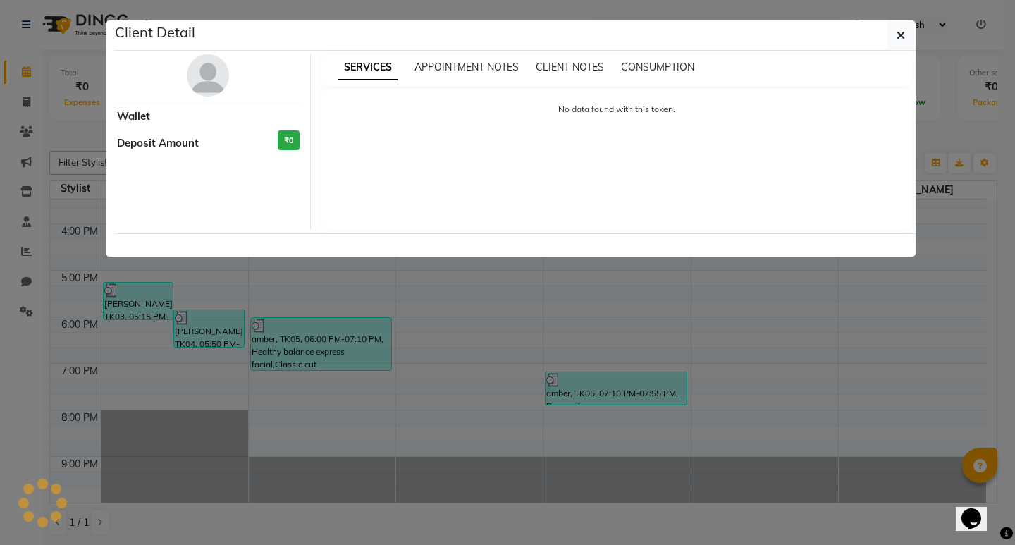
select select "3"
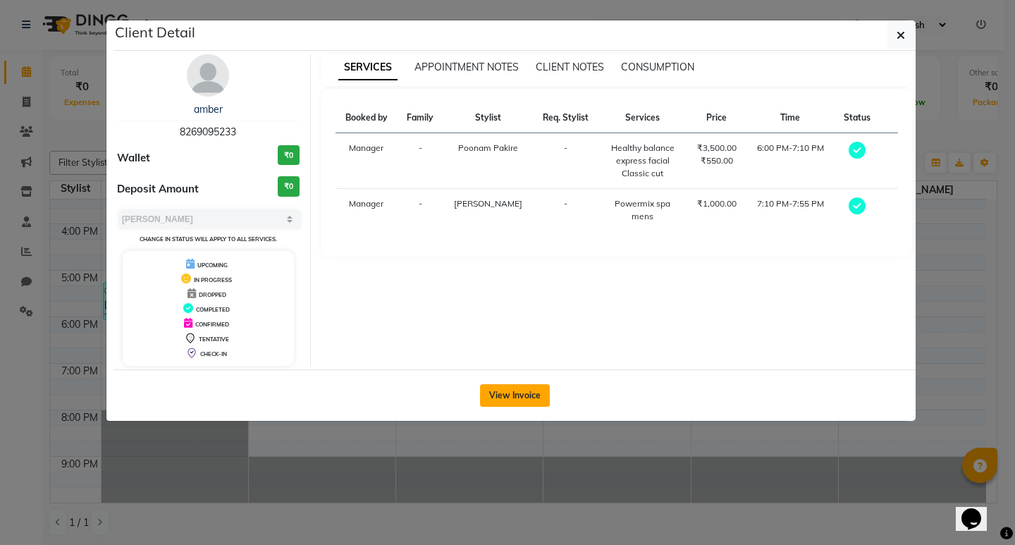
click at [533, 391] on button "View Invoice" at bounding box center [515, 395] width 70 height 23
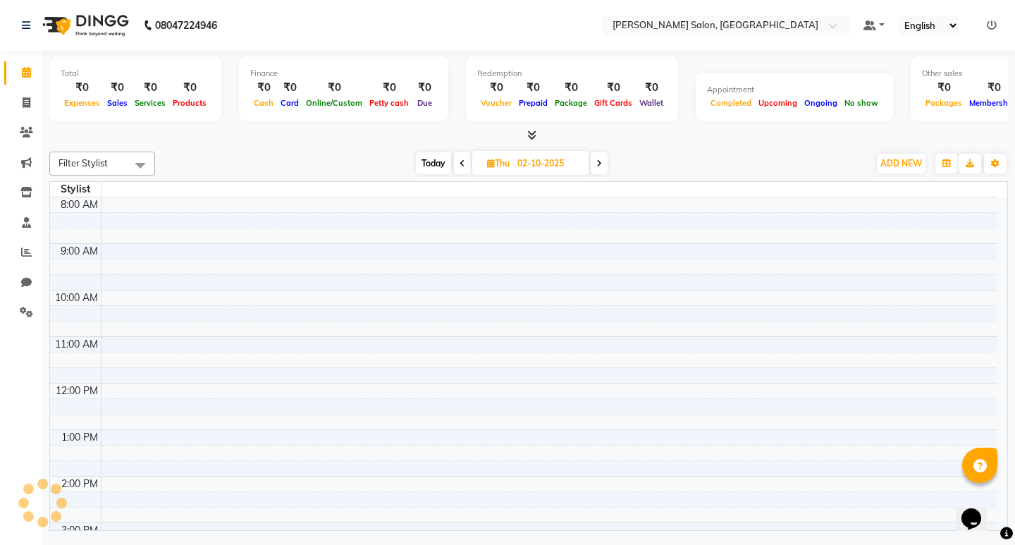
click at [606, 159] on span at bounding box center [599, 163] width 17 height 22
click at [602, 164] on span at bounding box center [597, 163] width 17 height 22
type input "04-10-2025"
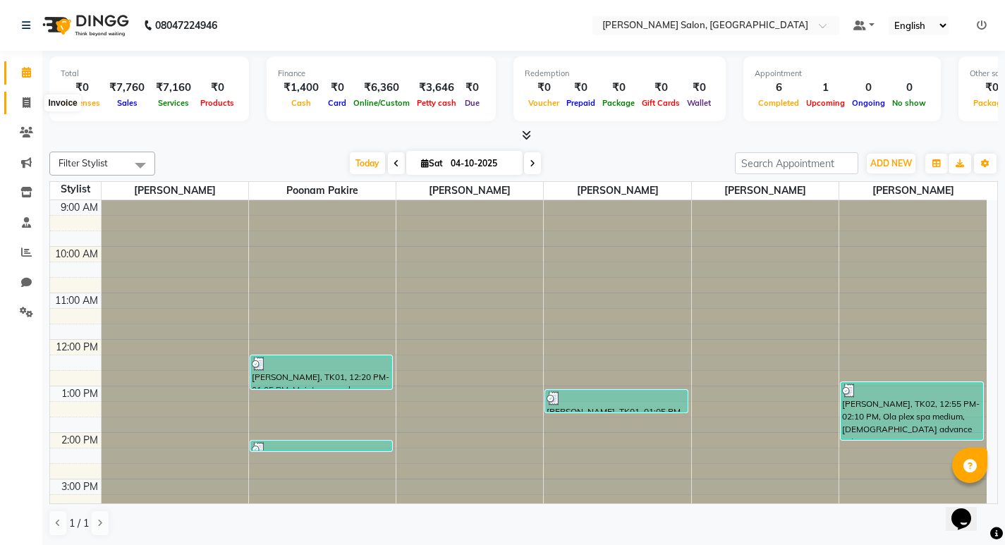
click at [28, 99] on icon at bounding box center [27, 102] width 8 height 11
select select "service"
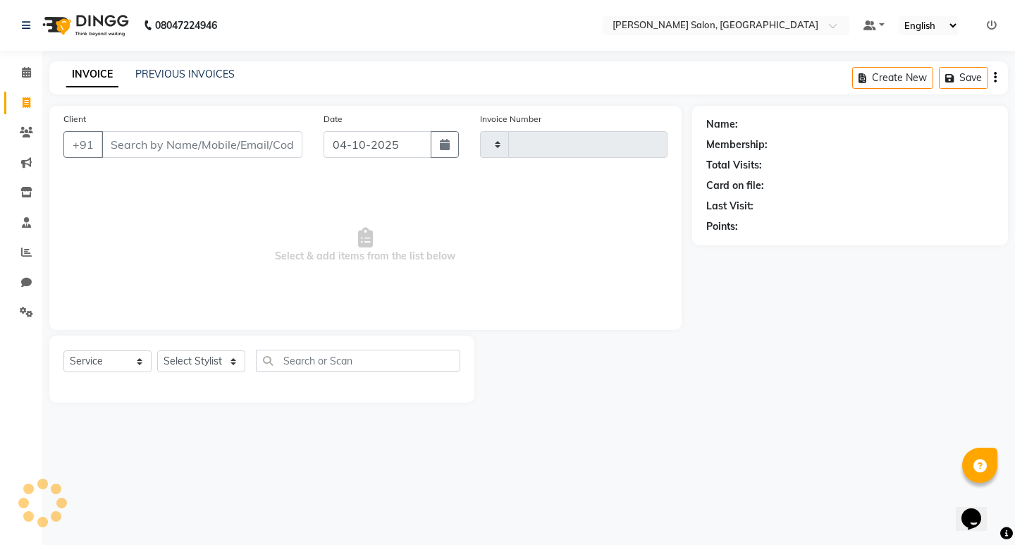
type input "0885"
select select "7550"
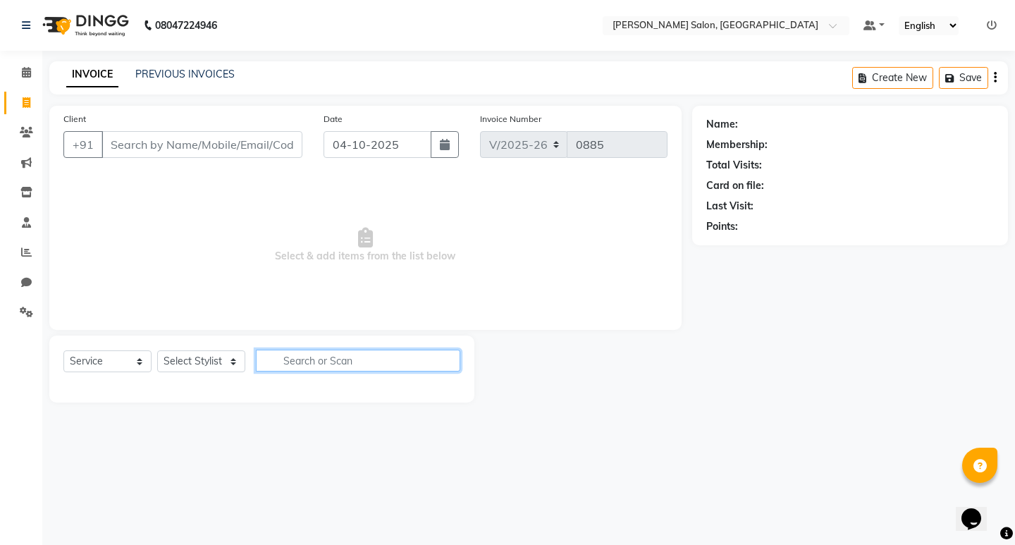
click at [305, 363] on input "text" at bounding box center [358, 361] width 204 height 22
type input "l"
click at [319, 368] on input "spa" at bounding box center [348, 361] width 185 height 22
click at [322, 364] on input "spa" at bounding box center [348, 361] width 185 height 22
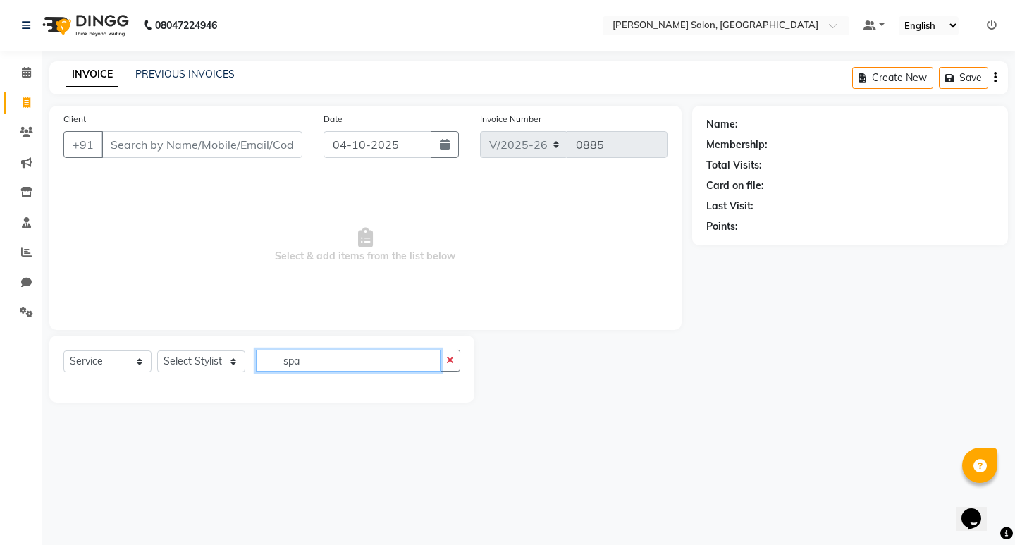
type input "spa"
click at [347, 349] on div "Select Service Product Membership Package Voucher Prepaid Gift Card Select Styl…" at bounding box center [261, 369] width 425 height 67
click at [350, 357] on input "spa" at bounding box center [348, 361] width 185 height 22
click at [355, 364] on input "spa" at bounding box center [348, 361] width 185 height 22
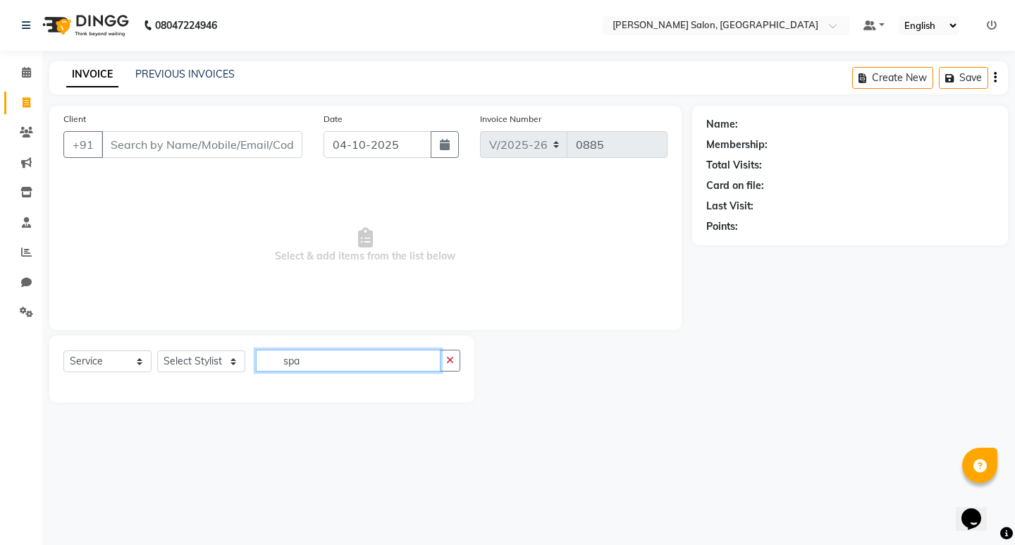
click at [355, 364] on input "spa" at bounding box center [348, 361] width 185 height 22
click at [336, 356] on input "spa" at bounding box center [348, 361] width 185 height 22
click at [452, 359] on icon "button" at bounding box center [450, 360] width 8 height 10
click at [320, 364] on input "text" at bounding box center [358, 361] width 204 height 22
click at [202, 362] on select "Select Stylist karan raut kiran karagir Manager pavan Poonam Pakire Raju Bahadu…" at bounding box center [201, 361] width 88 height 22
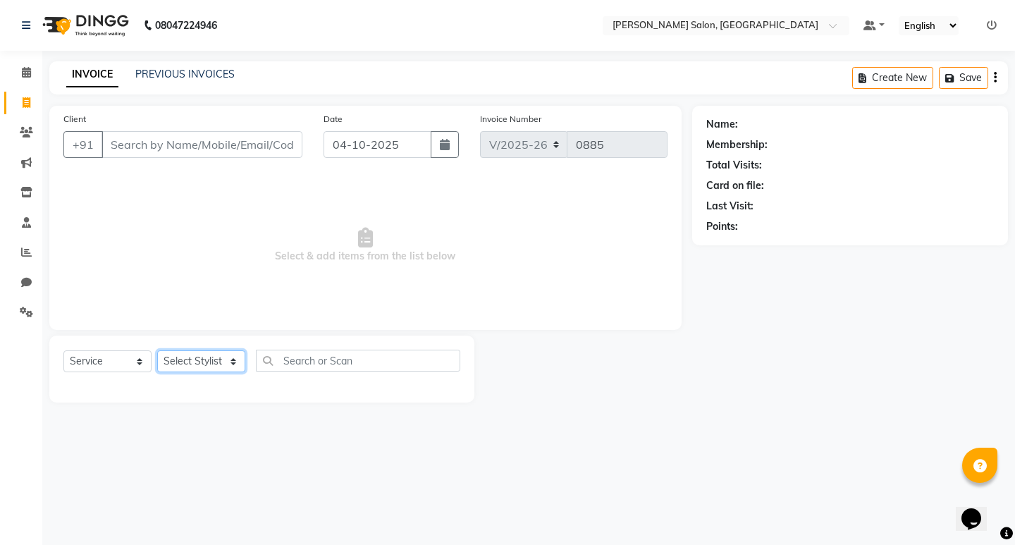
select select "72519"
click at [157, 350] on select "Select Stylist karan raut kiran karagir Manager pavan Poonam Pakire Raju Bahadu…" at bounding box center [201, 361] width 88 height 22
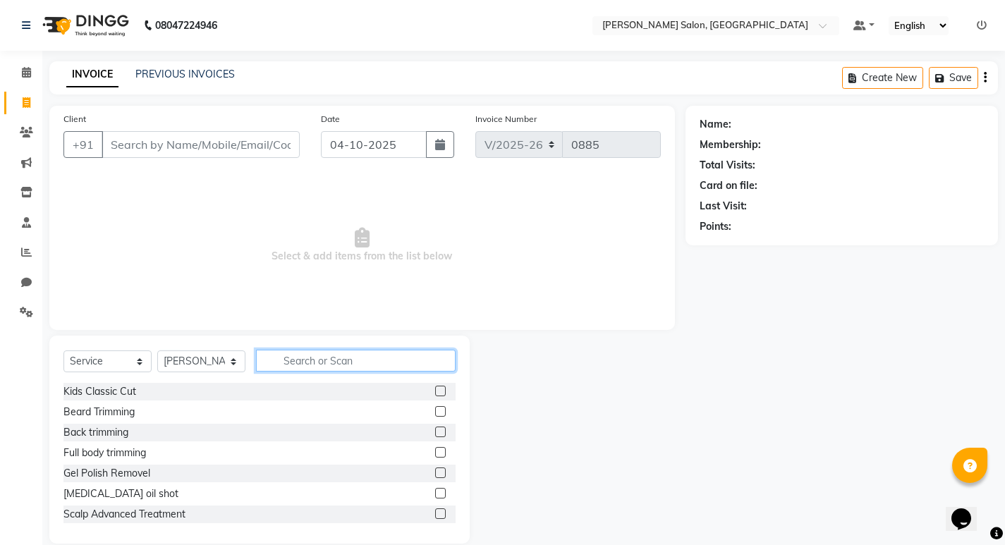
click at [317, 360] on input "text" at bounding box center [355, 361] width 199 height 22
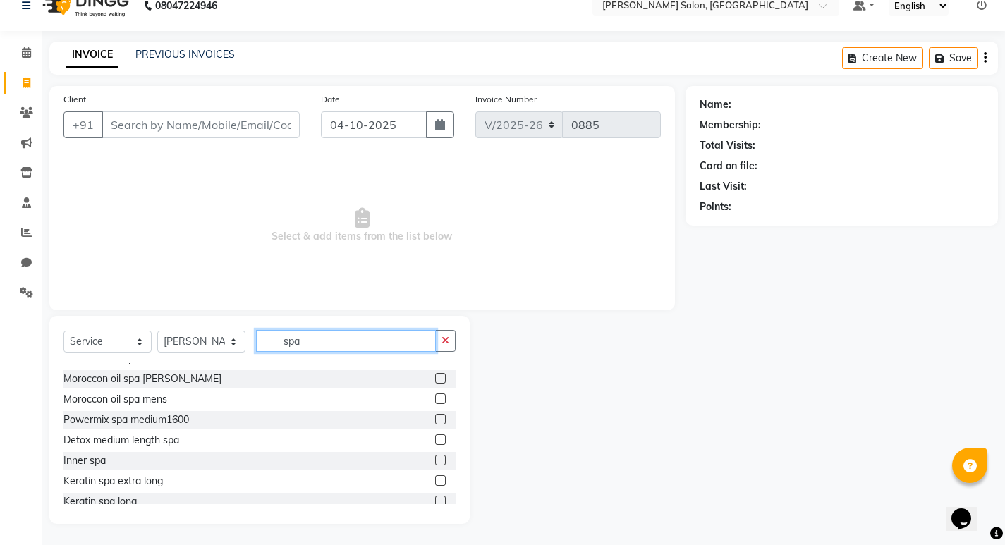
scroll to position [281, 0]
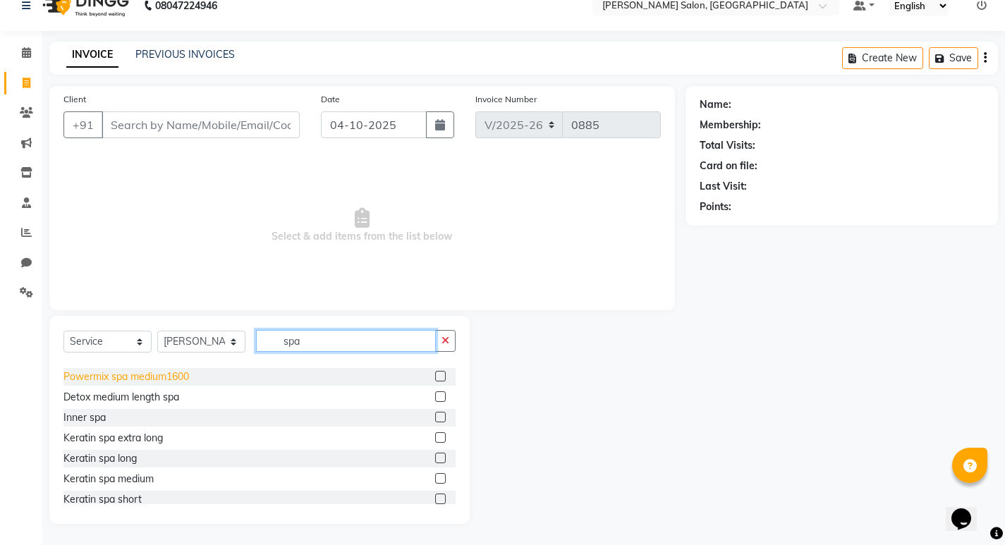
type input "spa"
click at [161, 377] on div "Powermix spa medium1600" at bounding box center [125, 376] width 125 height 15
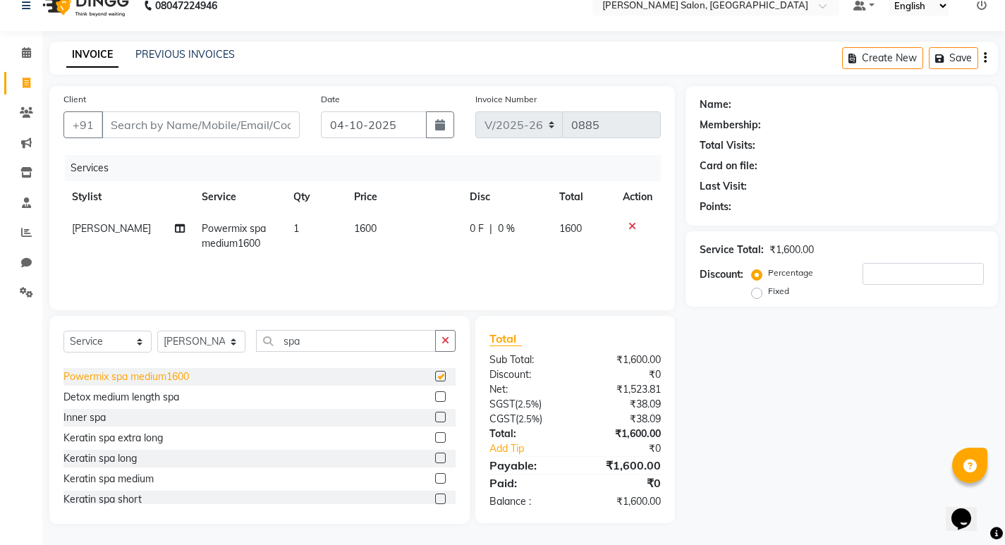
checkbox input "false"
click at [233, 338] on select "Select Stylist karan raut kiran karagir Manager pavan Poonam Pakire Raju Bahadu…" at bounding box center [201, 342] width 88 height 22
select select "67609"
click at [157, 331] on select "Select Stylist karan raut kiran karagir Manager pavan Poonam Pakire Raju Bahadu…" at bounding box center [201, 342] width 88 height 22
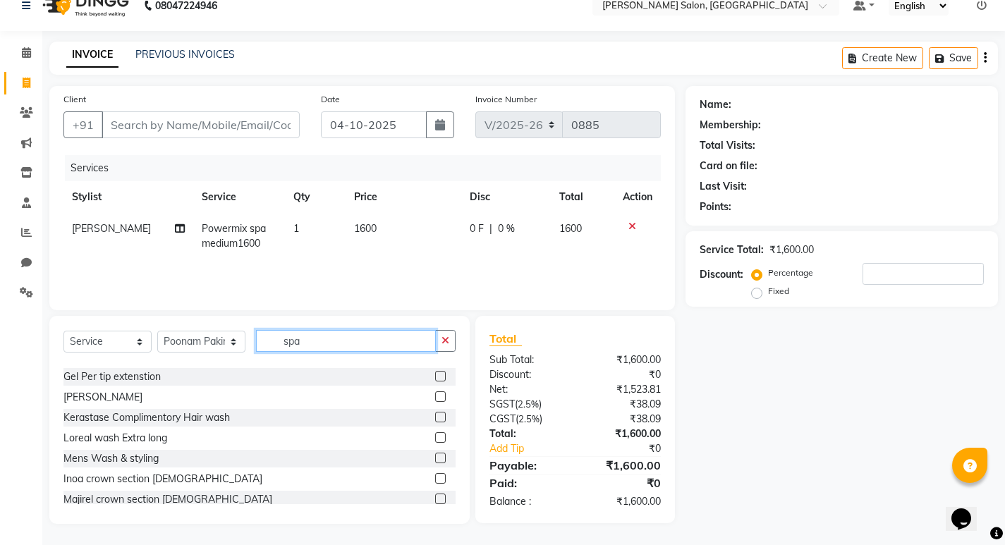
click at [309, 344] on input "spa" at bounding box center [346, 341] width 180 height 22
type input "s"
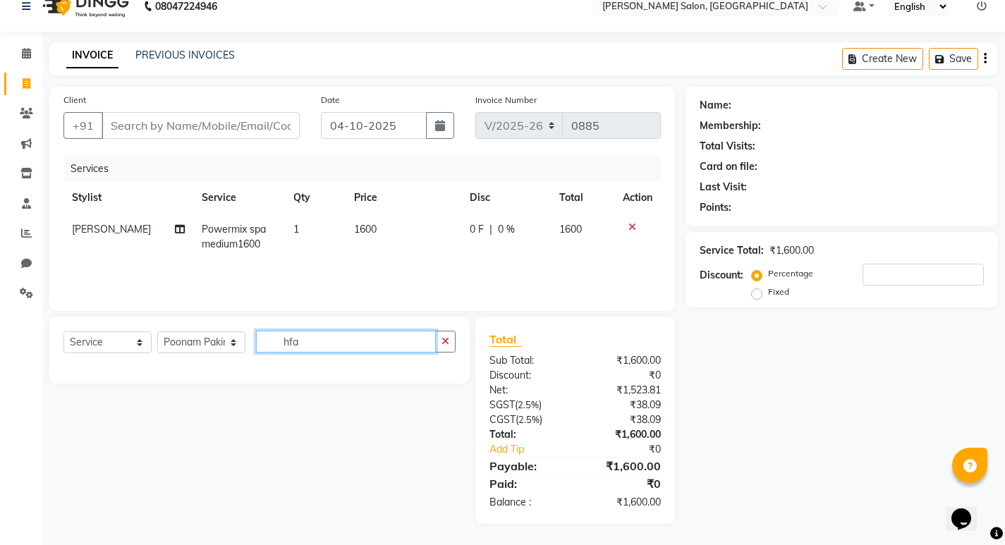
scroll to position [19, 0]
type input "h"
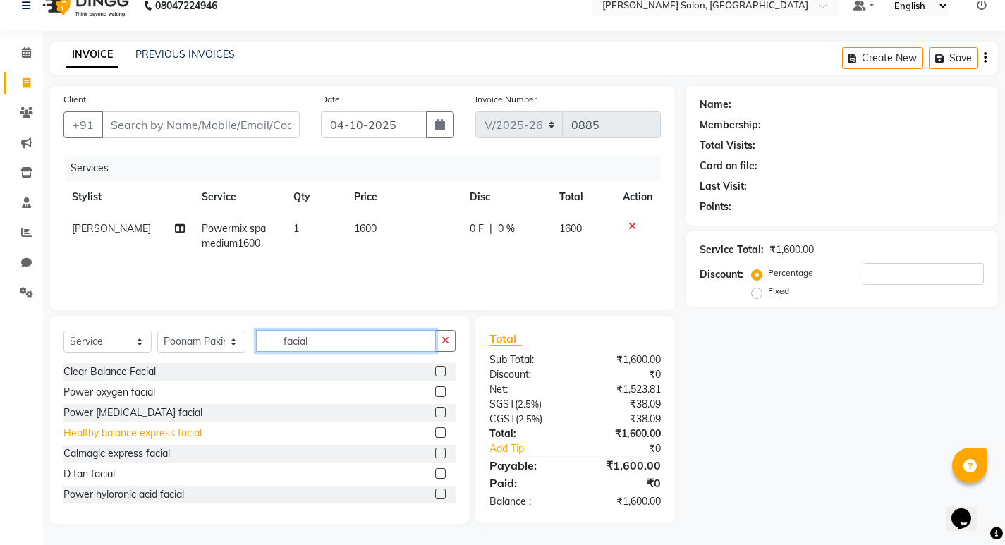
type input "facial"
click at [137, 432] on div "Healthy balance express facial" at bounding box center [132, 433] width 138 height 15
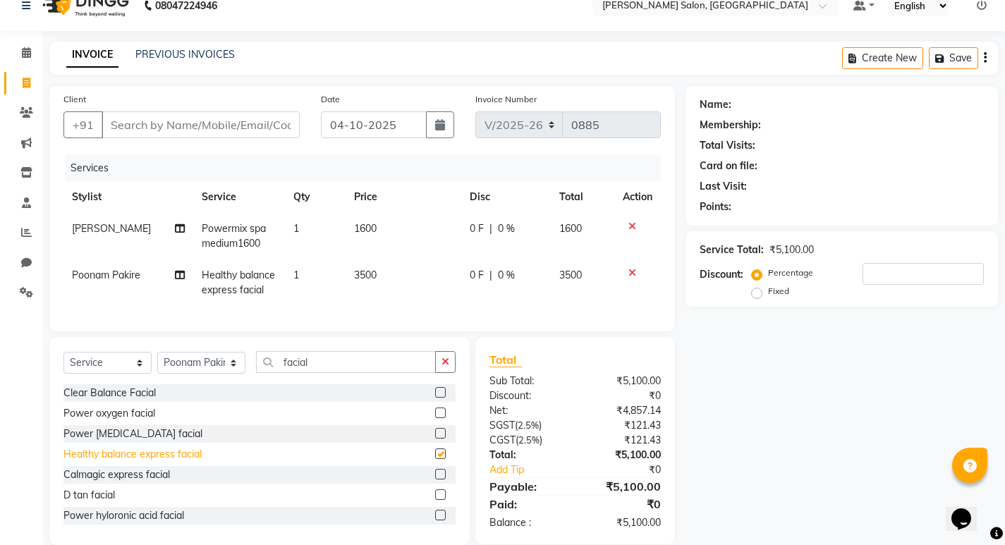
checkbox input "false"
click at [233, 120] on input "Client" at bounding box center [201, 124] width 198 height 27
type input "a"
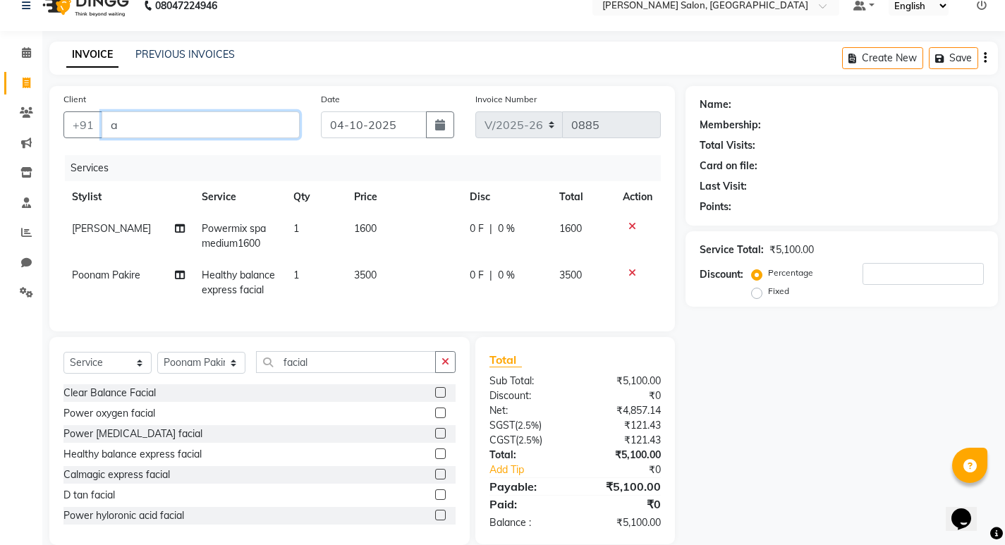
type input "0"
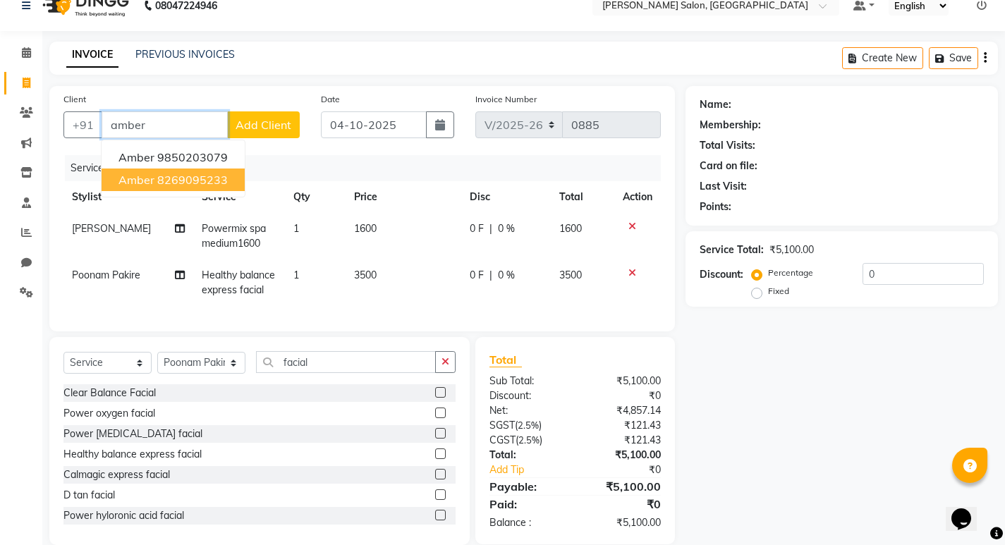
click at [221, 183] on ngb-highlight "8269095233" at bounding box center [192, 180] width 70 height 14
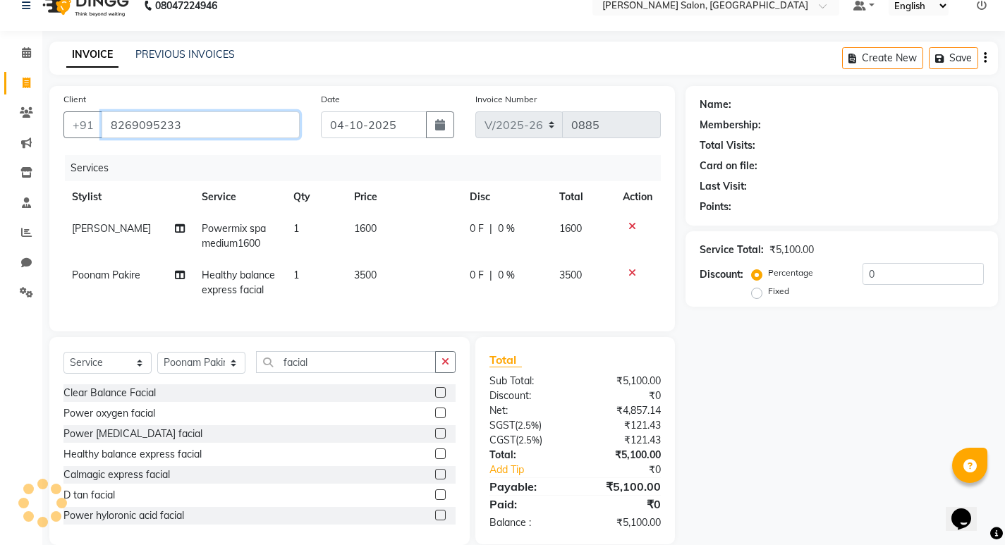
type input "8269095233"
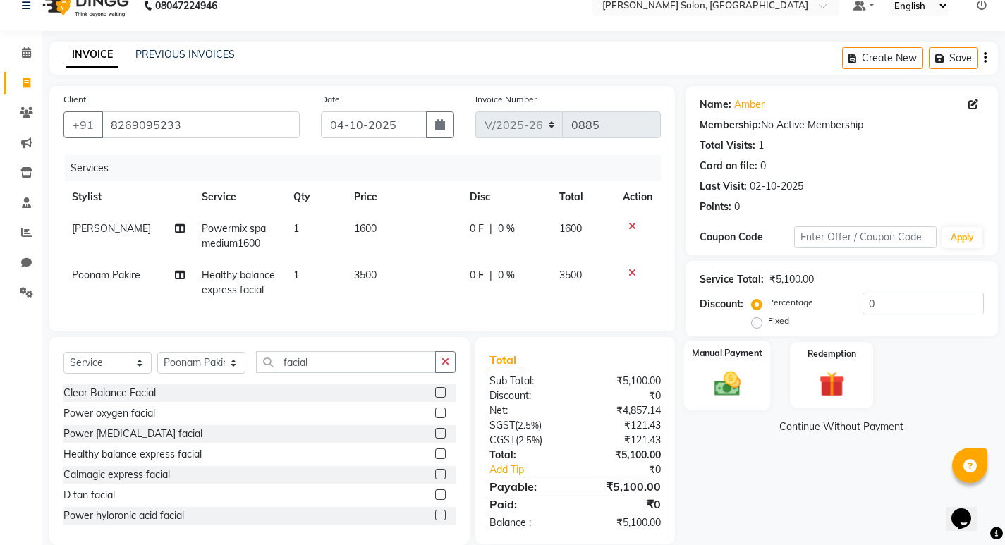
click at [732, 383] on img at bounding box center [726, 383] width 43 height 30
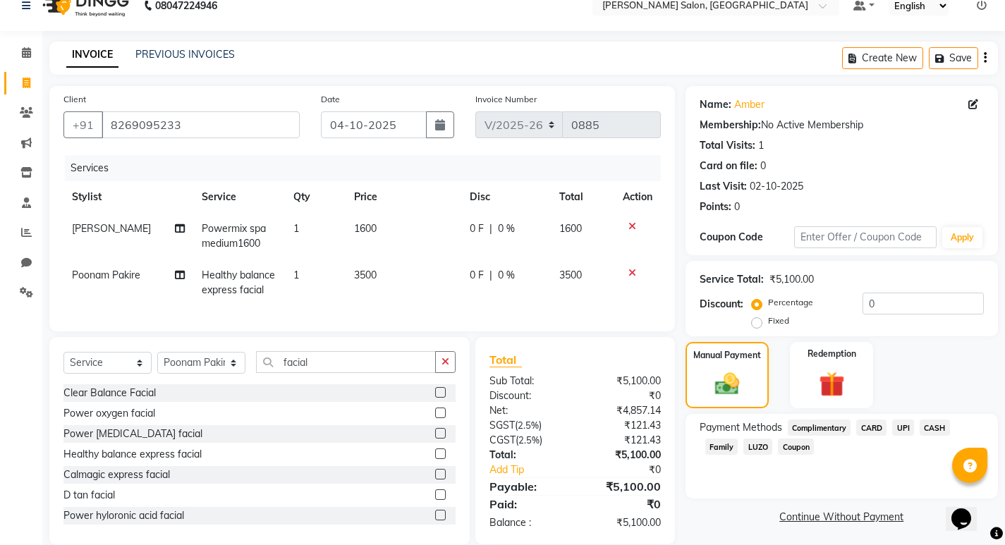
scroll to position [51, 0]
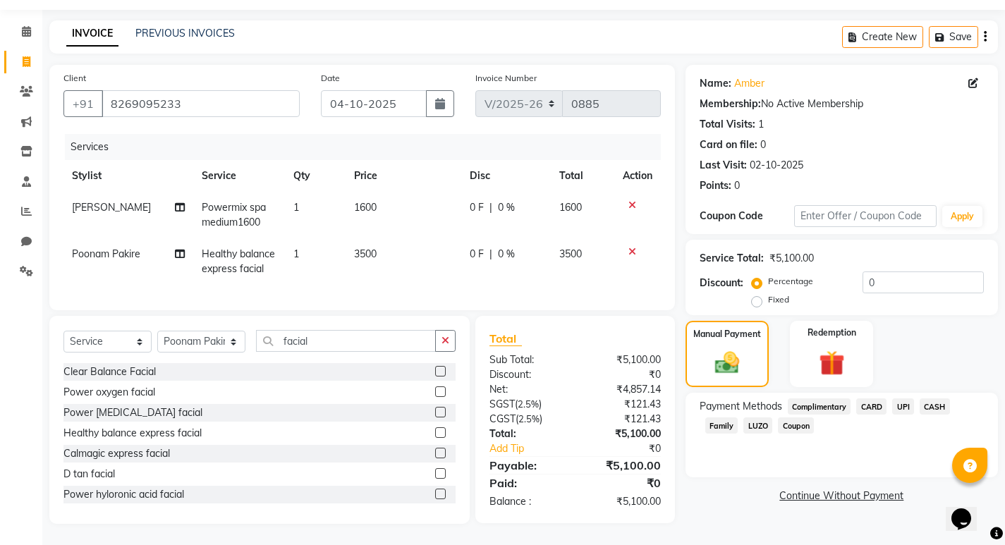
click at [500, 247] on span "0 %" at bounding box center [506, 254] width 17 height 15
select select "67609"
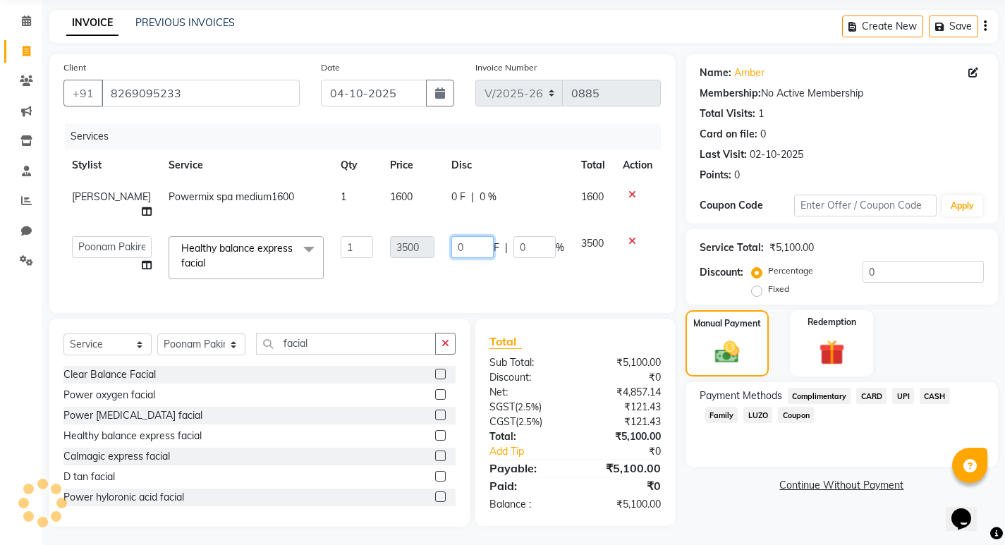
click at [476, 248] on input "0" at bounding box center [472, 247] width 42 height 22
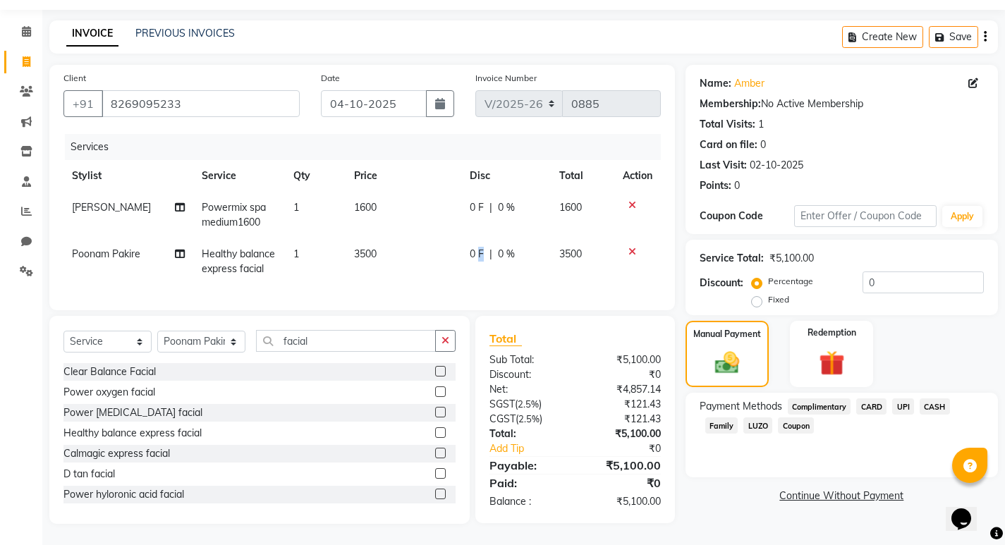
click at [479, 247] on span "0 F" at bounding box center [476, 254] width 14 height 15
select select "67609"
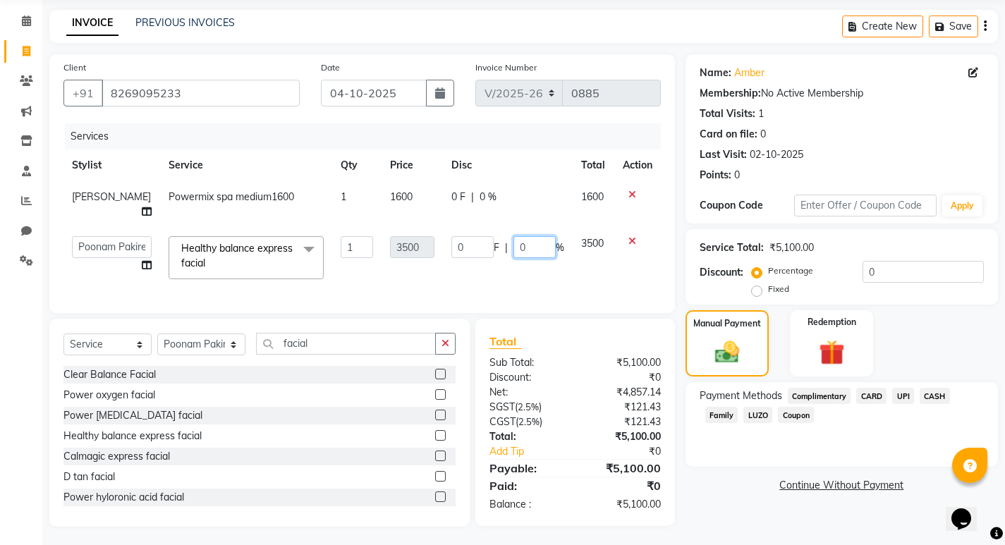
click at [536, 245] on input "0" at bounding box center [534, 247] width 42 height 22
click at [519, 247] on input "030" at bounding box center [534, 247] width 42 height 22
type input "30"
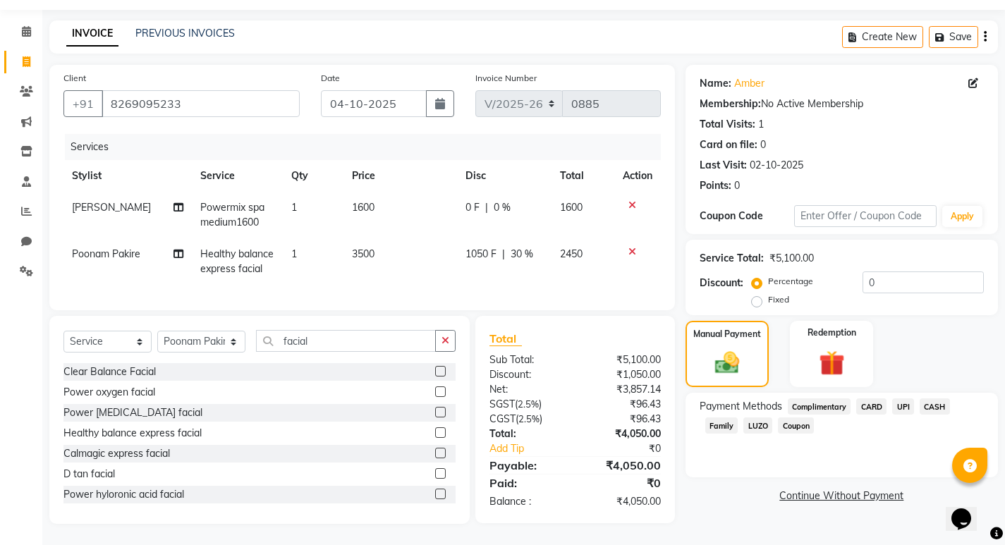
click at [605, 272] on td "2450" at bounding box center [582, 261] width 63 height 47
select select "67609"
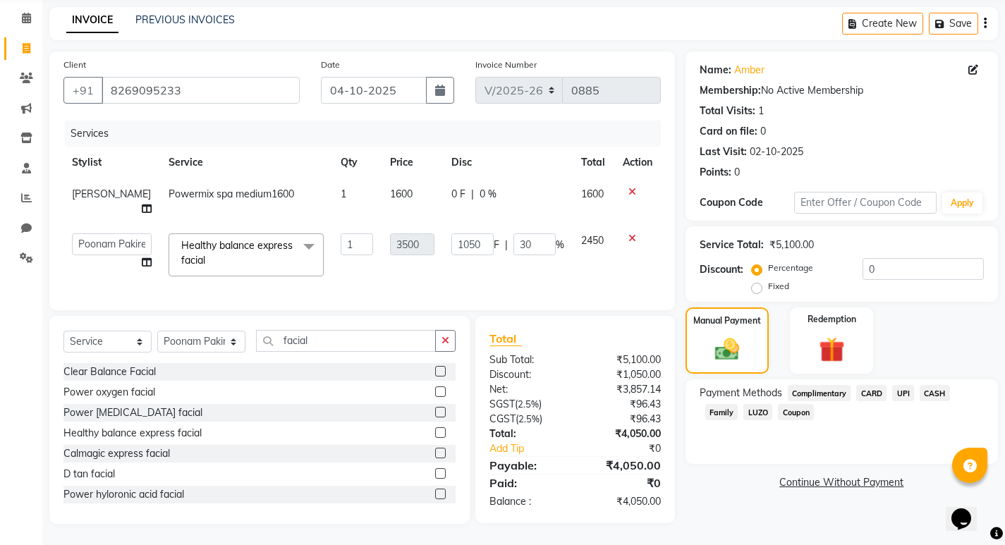
scroll to position [65, 0]
click at [904, 385] on span "UPI" at bounding box center [903, 393] width 22 height 16
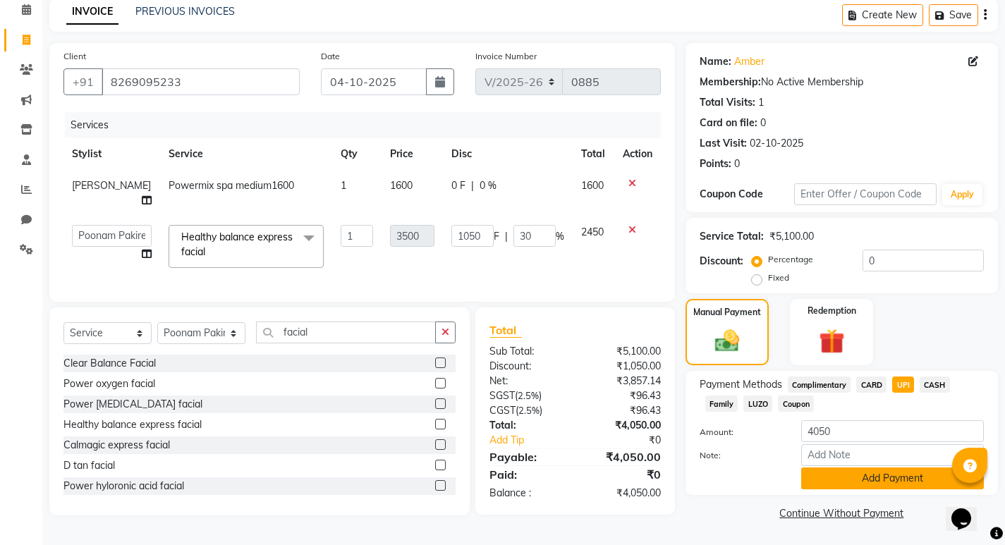
click at [866, 477] on button "Add Payment" at bounding box center [892, 478] width 183 height 22
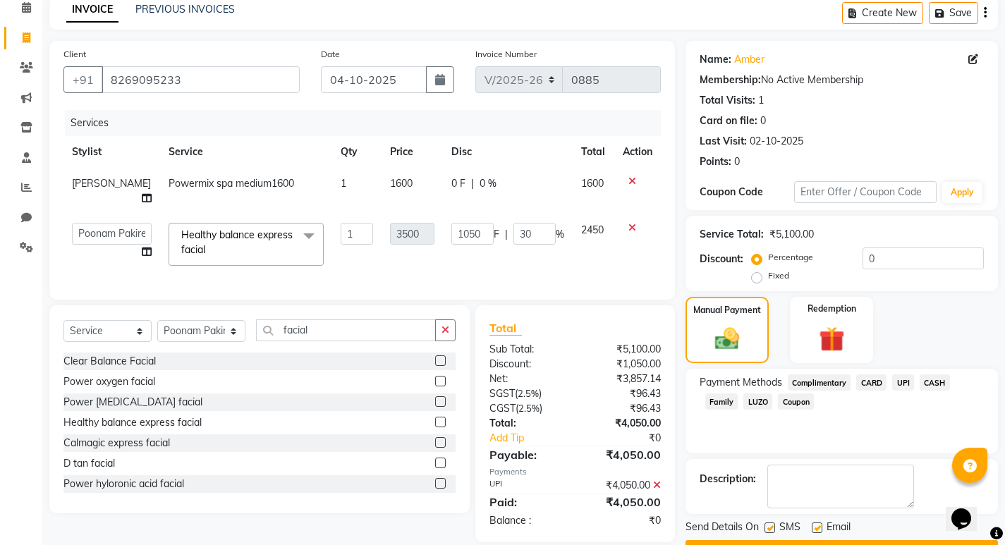
scroll to position [103, 0]
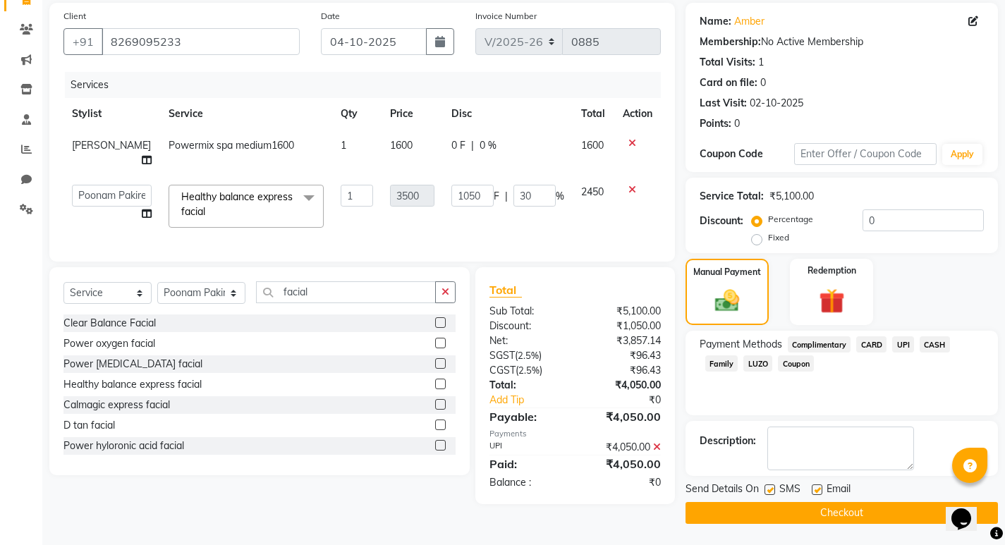
click at [817, 520] on button "Checkout" at bounding box center [841, 513] width 312 height 22
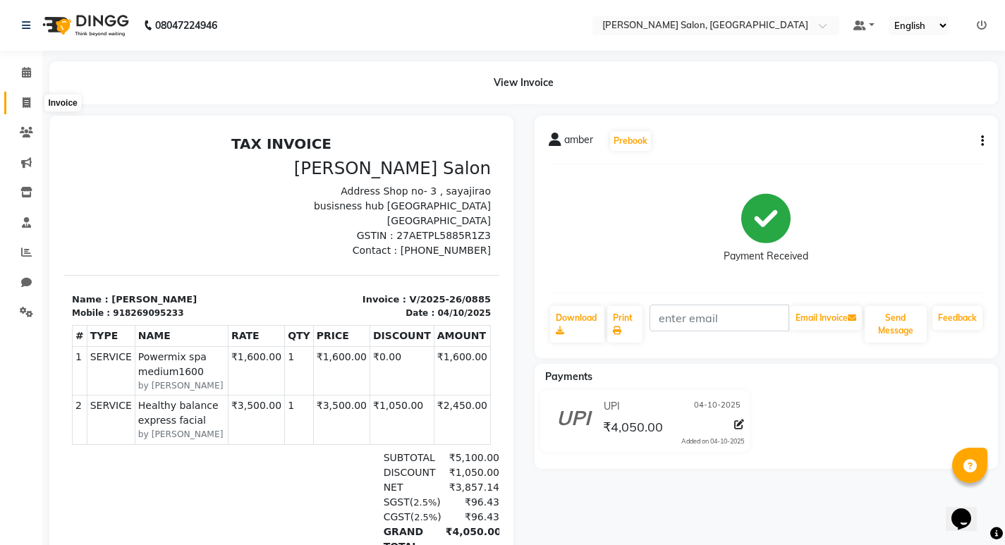
drag, startPoint x: 30, startPoint y: 100, endPoint x: 27, endPoint y: 116, distance: 16.5
click at [28, 100] on icon at bounding box center [27, 102] width 8 height 11
select select "service"
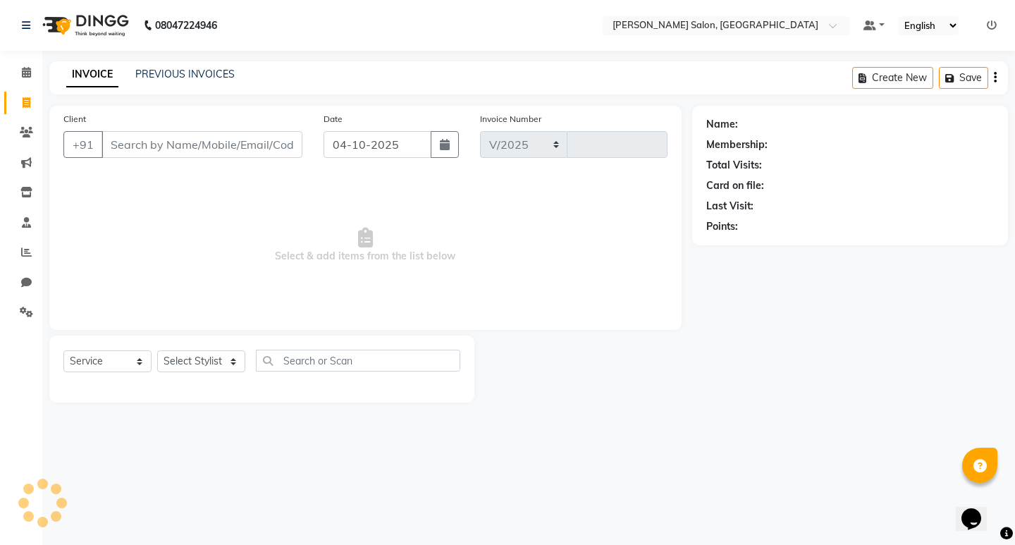
select select "7550"
type input "0886"
click at [180, 366] on select "Select Stylist" at bounding box center [201, 361] width 88 height 22
select select "63154"
click at [157, 350] on select "Select Stylist karan raut kiran karagir Manager pavan Poonam Pakire Raju Bahadu…" at bounding box center [201, 361] width 88 height 22
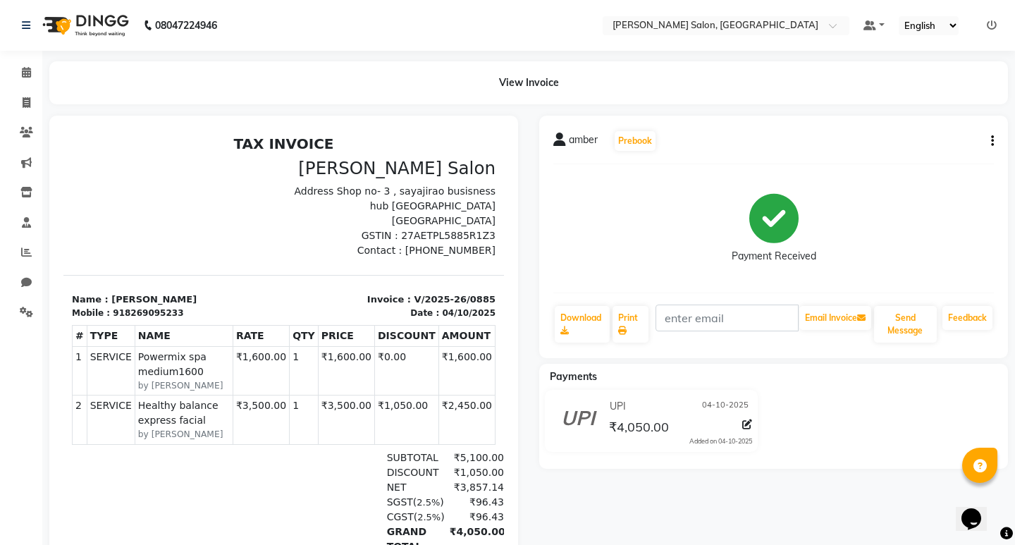
select select "7550"
select select "service"
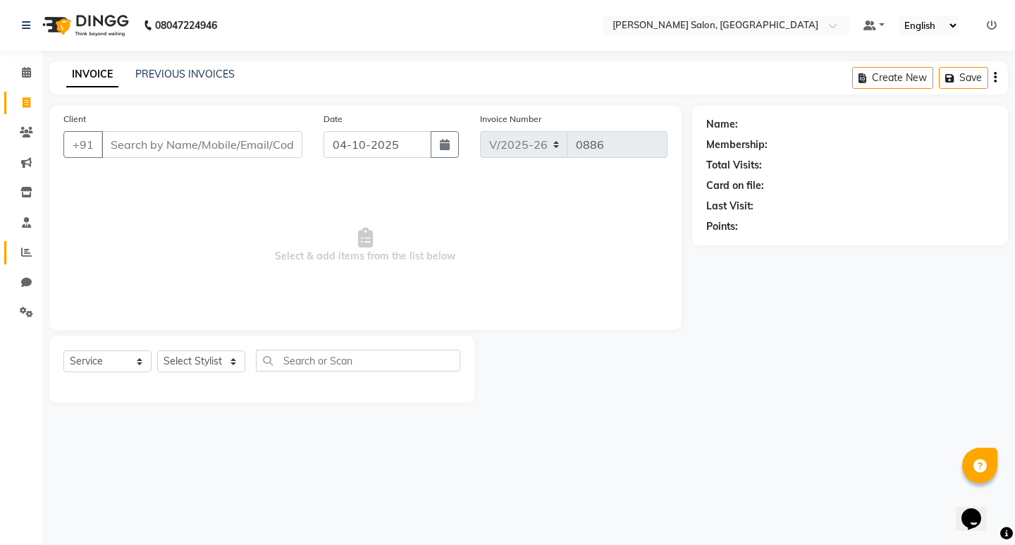
click at [20, 254] on span at bounding box center [26, 253] width 25 height 16
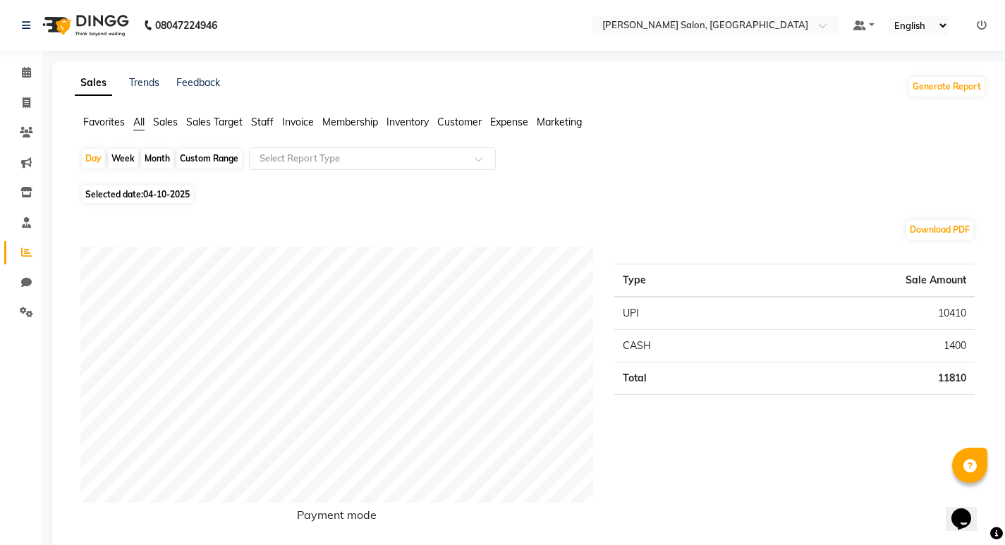
click at [164, 153] on div "Month" at bounding box center [157, 159] width 32 height 20
select select "10"
select select "2025"
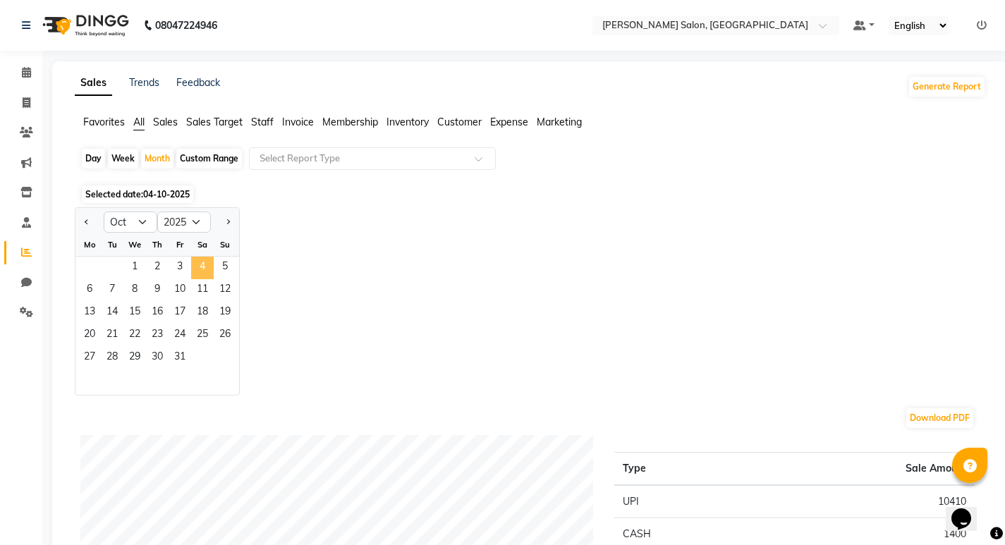
click at [199, 270] on span "4" at bounding box center [202, 268] width 23 height 23
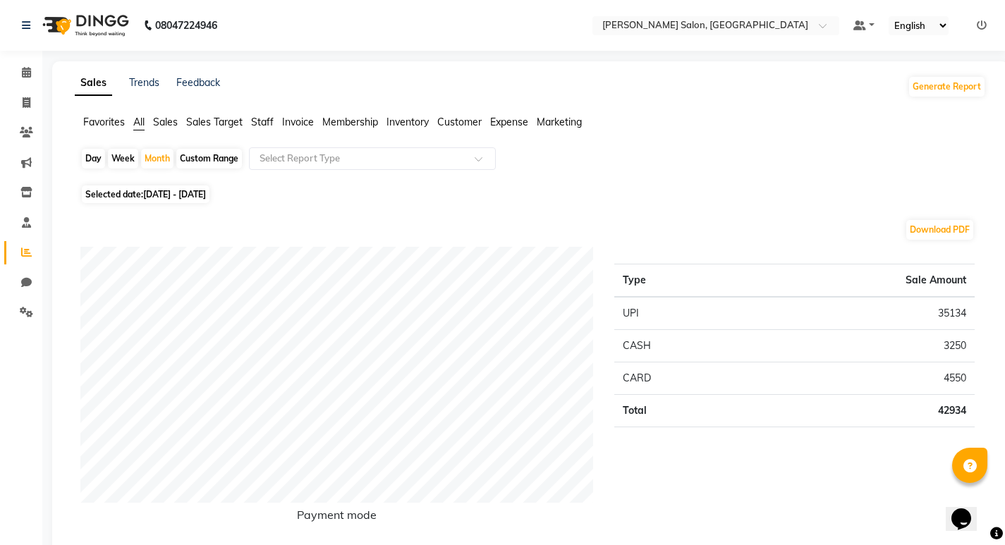
select select "service"
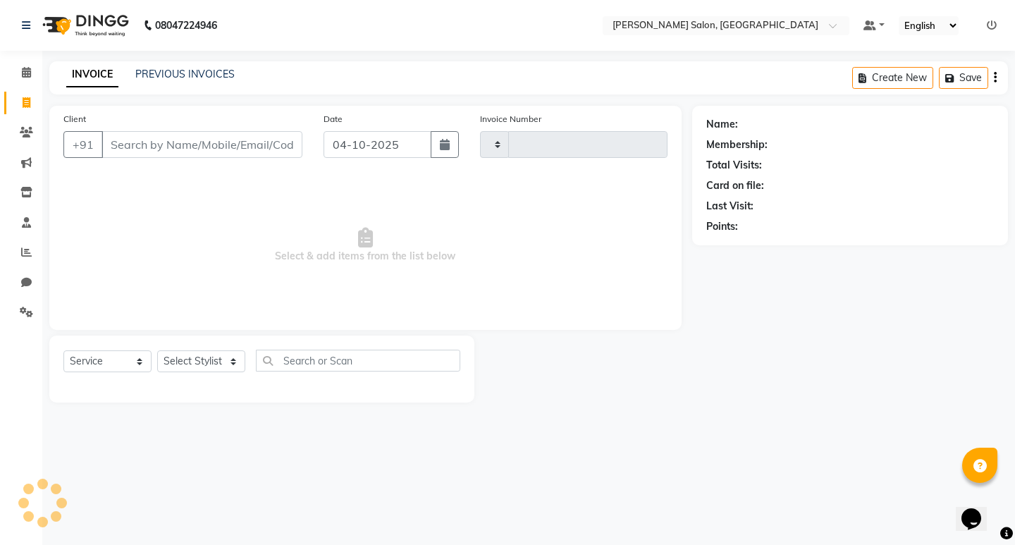
type input "0886"
select select "7550"
